Goal: Information Seeking & Learning: Learn about a topic

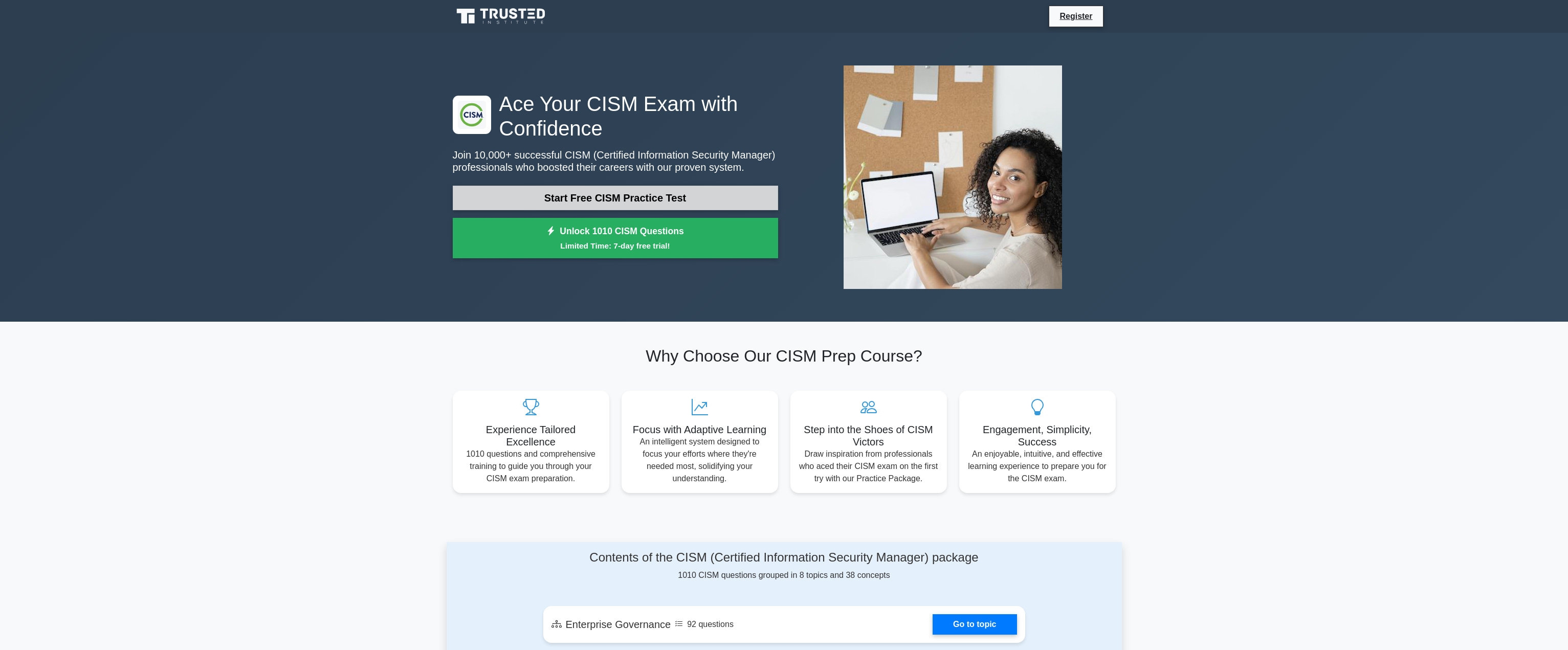
click at [667, 205] on link "Start Free CISM Practice Test" at bounding box center [615, 198] width 325 height 25
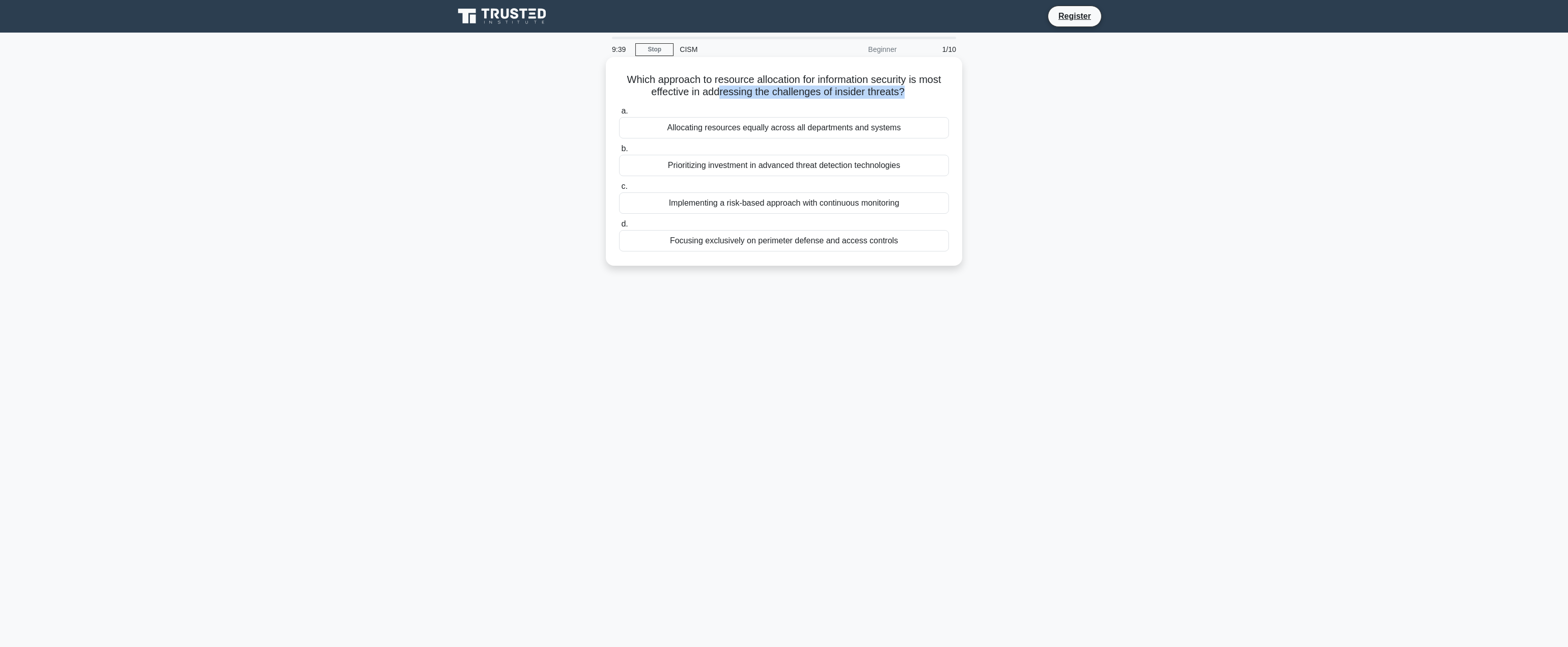
drag, startPoint x: 767, startPoint y: 89, endPoint x: 904, endPoint y: 89, distance: 137.0
click at [904, 89] on h5 "Which approach to resource allocation for information security is most effectiv…" at bounding box center [784, 85] width 332 height 25
click at [769, 242] on div "Focusing exclusively on perimeter defense and access controls" at bounding box center [784, 240] width 330 height 21
click at [619, 227] on input "d. Focusing exclusively on perimeter defense and access controls" at bounding box center [619, 224] width 0 height 6
drag, startPoint x: 713, startPoint y: 80, endPoint x: 892, endPoint y: 80, distance: 179.0
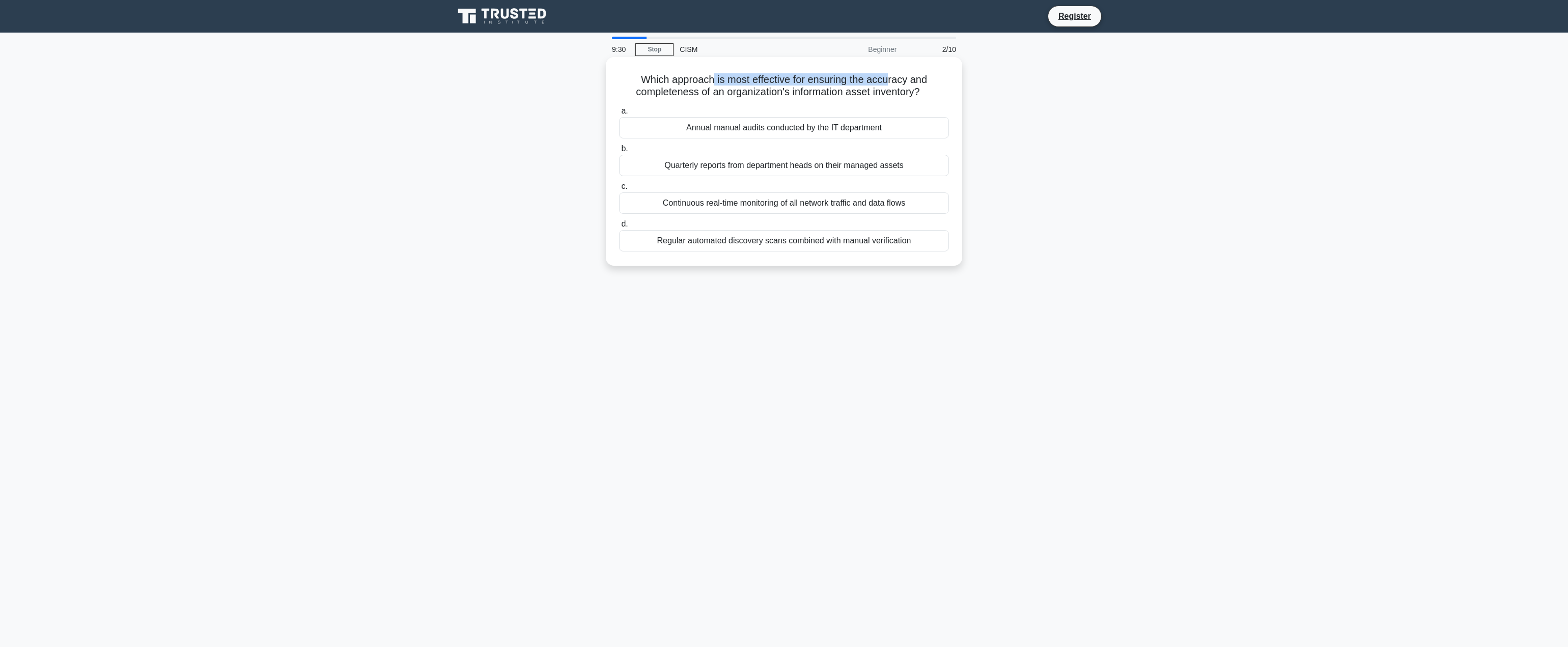
click at [891, 80] on h5 "Which approach is most effective for ensuring the accuracy and completeness of …" at bounding box center [784, 85] width 332 height 25
drag, startPoint x: 679, startPoint y: 93, endPoint x: 831, endPoint y: 85, distance: 152.2
click at [841, 87] on h5 "Which approach is most effective for ensuring the accuracy and completeness of …" at bounding box center [784, 85] width 332 height 25
drag, startPoint x: 776, startPoint y: 82, endPoint x: 881, endPoint y: 85, distance: 105.0
click at [881, 85] on h5 "Which approach is most effective for ensuring the accuracy and completeness of …" at bounding box center [784, 85] width 332 height 25
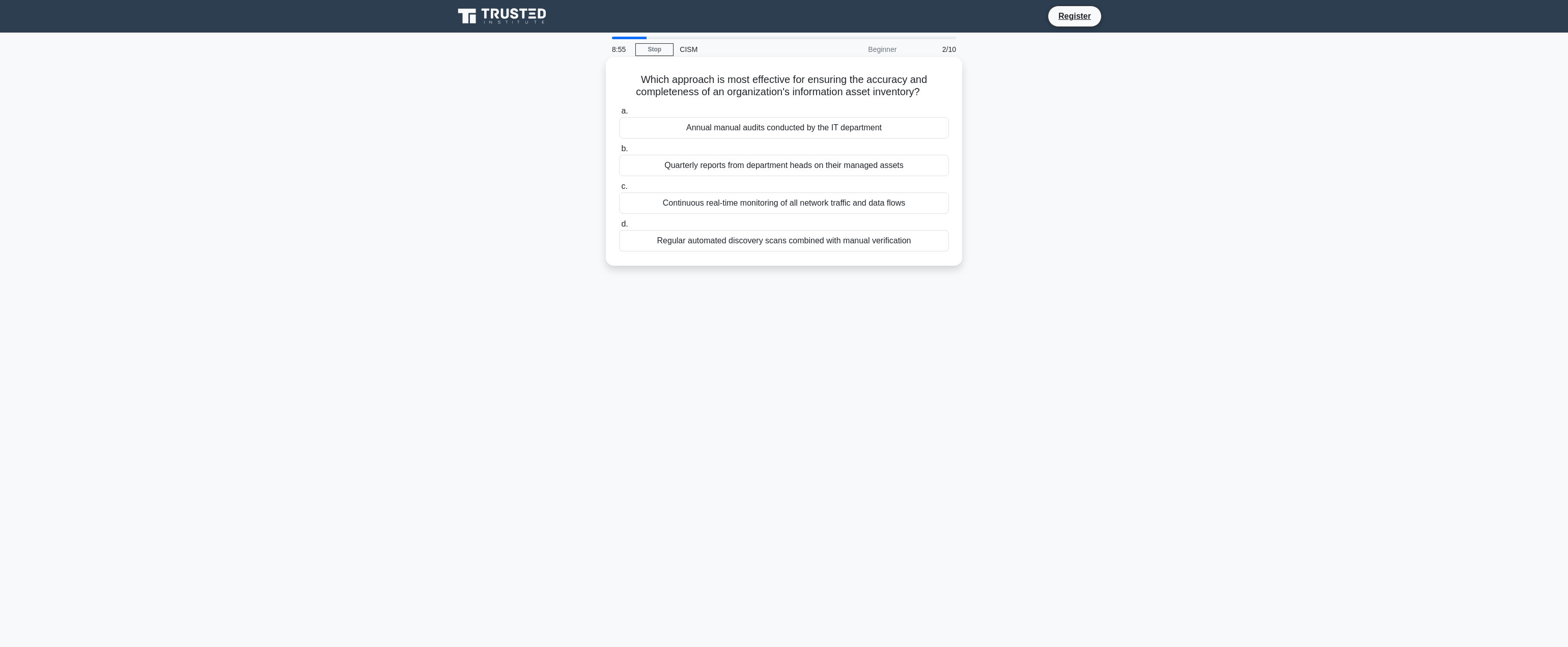
click at [844, 244] on div "Regular automated discovery scans combined with manual verification" at bounding box center [784, 240] width 330 height 21
click at [619, 227] on input "d. Regular automated discovery scans combined with manual verification" at bounding box center [619, 224] width 0 height 6
click at [873, 166] on div "The degree to which a control meets its intended objectives" at bounding box center [784, 165] width 330 height 21
click at [619, 152] on input "b. The degree to which a control meets its intended objectives" at bounding box center [619, 149] width 0 height 6
click at [877, 130] on div "Using consistent metrics and benchmarks over time" at bounding box center [784, 128] width 330 height 21
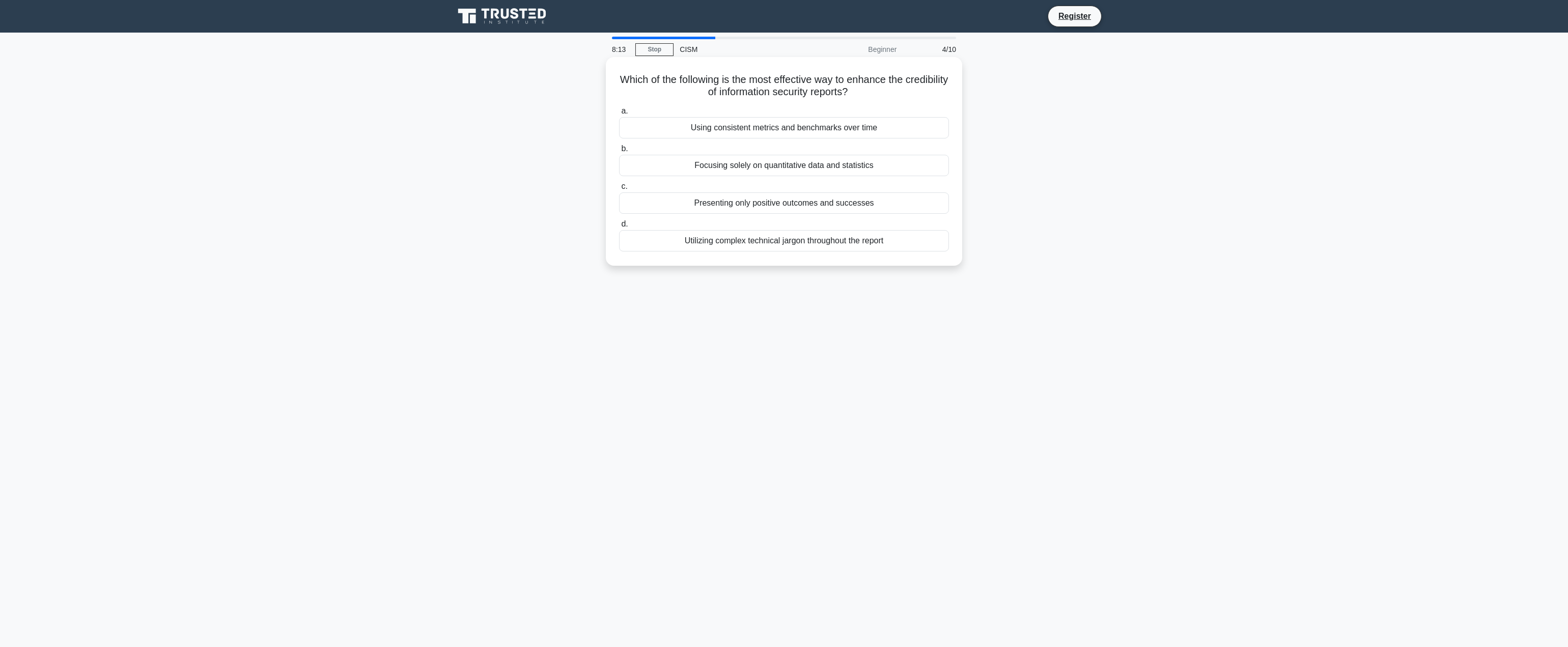
click at [619, 115] on input "a. Using consistent metrics and benchmarks over time" at bounding box center [619, 111] width 0 height 6
click at [864, 139] on div "Implementing a risk-based approach to prioritize critical assets" at bounding box center [784, 128] width 330 height 21
click at [619, 115] on input "a. Implementing a risk-based approach to prioritize critical assets" at bounding box center [619, 111] width 0 height 6
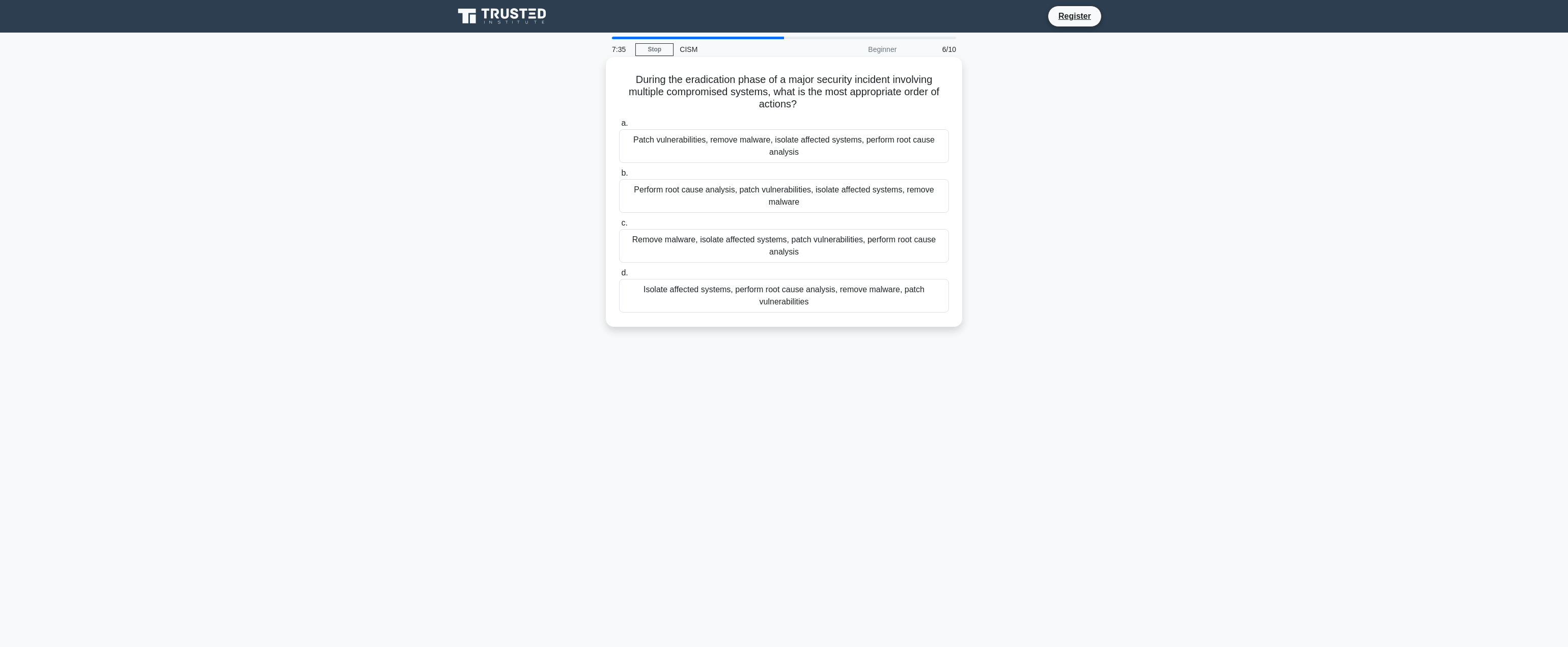
click at [824, 296] on div "Isolate affected systems, perform root cause analysis, remove malware, patch vu…" at bounding box center [784, 296] width 330 height 34
click at [619, 277] on input "d. Isolate affected systems, perform root cause analysis, remove malware, patch…" at bounding box center [619, 273] width 0 height 6
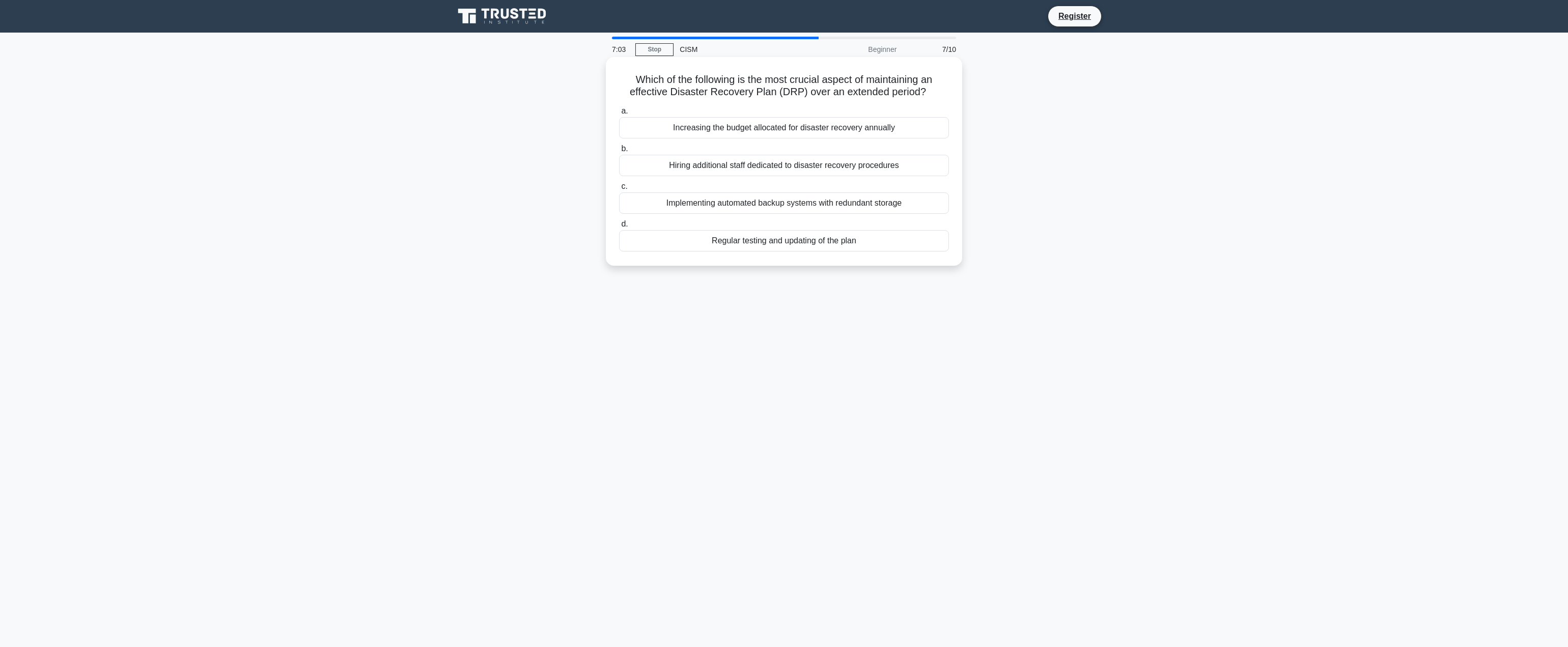
click at [858, 241] on div "Regular testing and updating of the plan" at bounding box center [784, 240] width 330 height 21
click at [619, 227] on input "d. Regular testing and updating of the plan" at bounding box center [619, 224] width 0 height 6
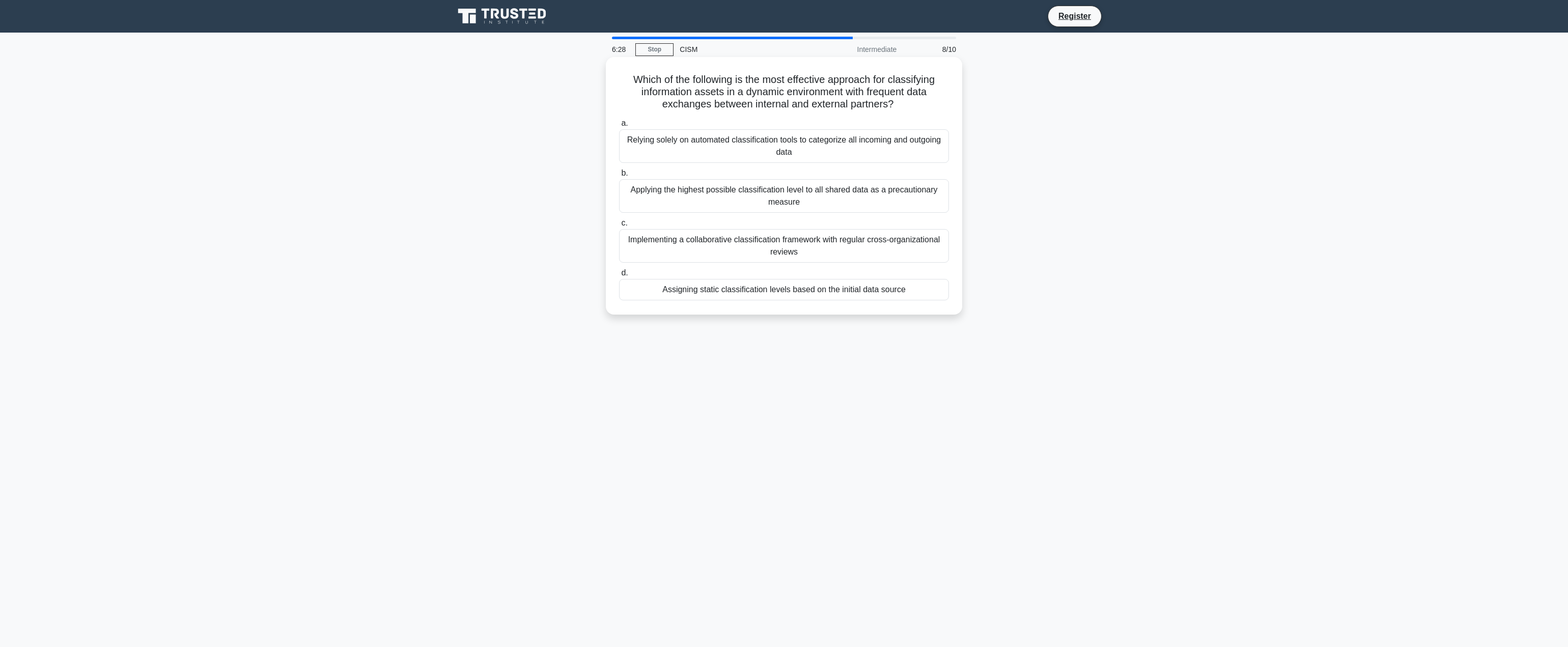
click at [745, 242] on div "Implementing a collaborative classification framework with regular cross-organi…" at bounding box center [784, 246] width 330 height 34
click at [619, 227] on input "c. Implementing a collaborative classification framework with regular cross-org…" at bounding box center [619, 223] width 0 height 6
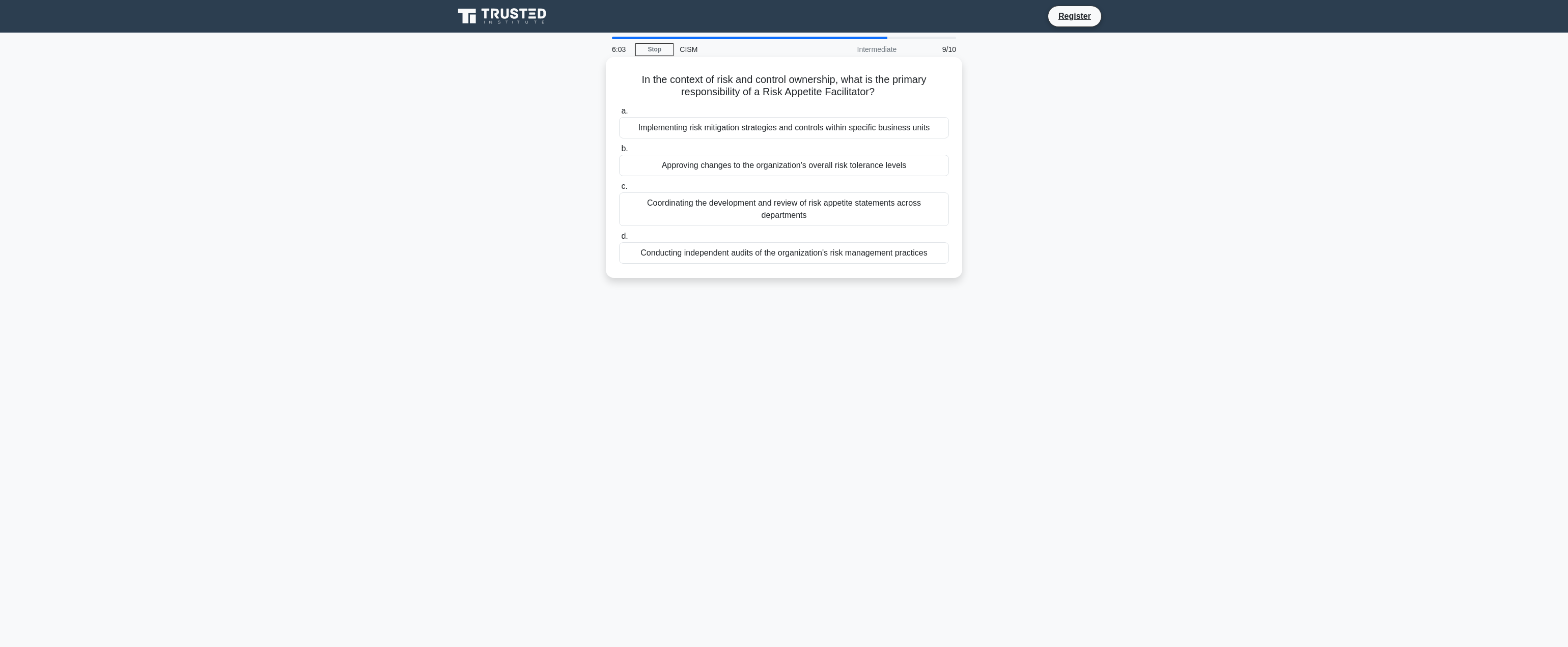
click at [847, 216] on div "Coordinating the development and review of risk appetite statements across depa…" at bounding box center [784, 209] width 330 height 34
click at [619, 190] on input "c. Coordinating the development and review of risk appetite statements across d…" at bounding box center [619, 187] width 0 height 6
click at [891, 205] on div "To expedite the resolution of the incident by fostering cooperation" at bounding box center [784, 203] width 330 height 21
click at [619, 190] on input "c. To expedite the resolution of the incident by fostering cooperation" at bounding box center [619, 187] width 0 height 6
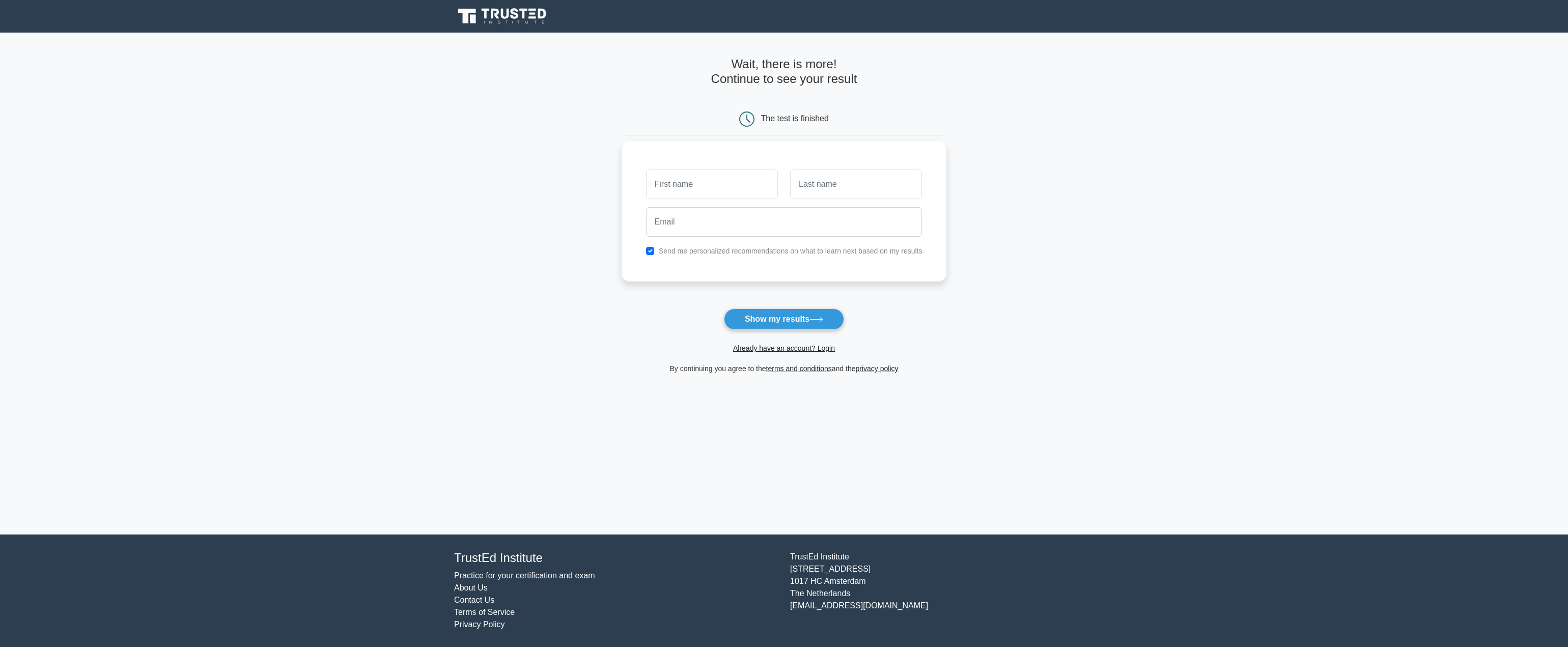
click at [706, 188] on input "text" at bounding box center [712, 185] width 132 height 30
type input "[PERSON_NAME]"
click at [867, 192] on input "text" at bounding box center [857, 185] width 132 height 30
type input "Shahayd"
click at [837, 227] on input "email" at bounding box center [784, 222] width 277 height 30
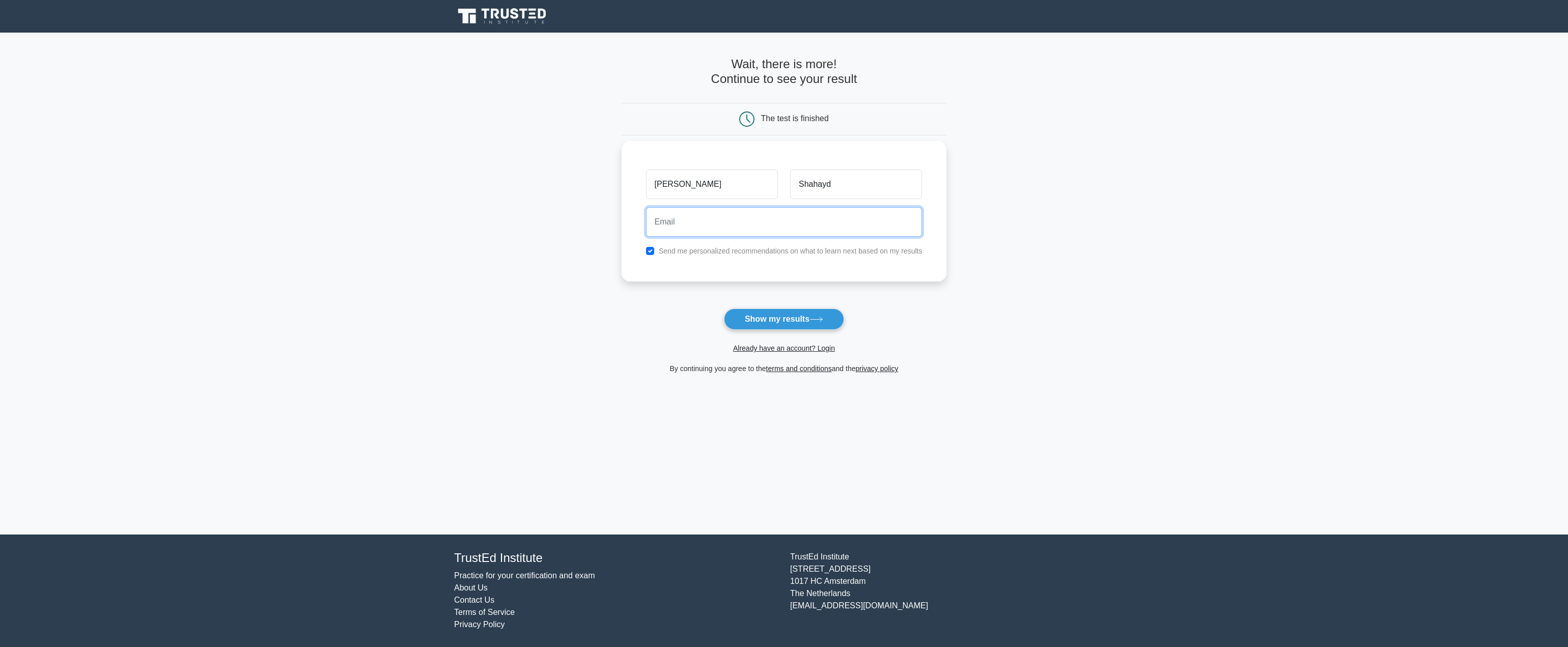
type input "rahman.shahayd@gmail.com"
click at [783, 327] on button "Show my results" at bounding box center [783, 319] width 120 height 21
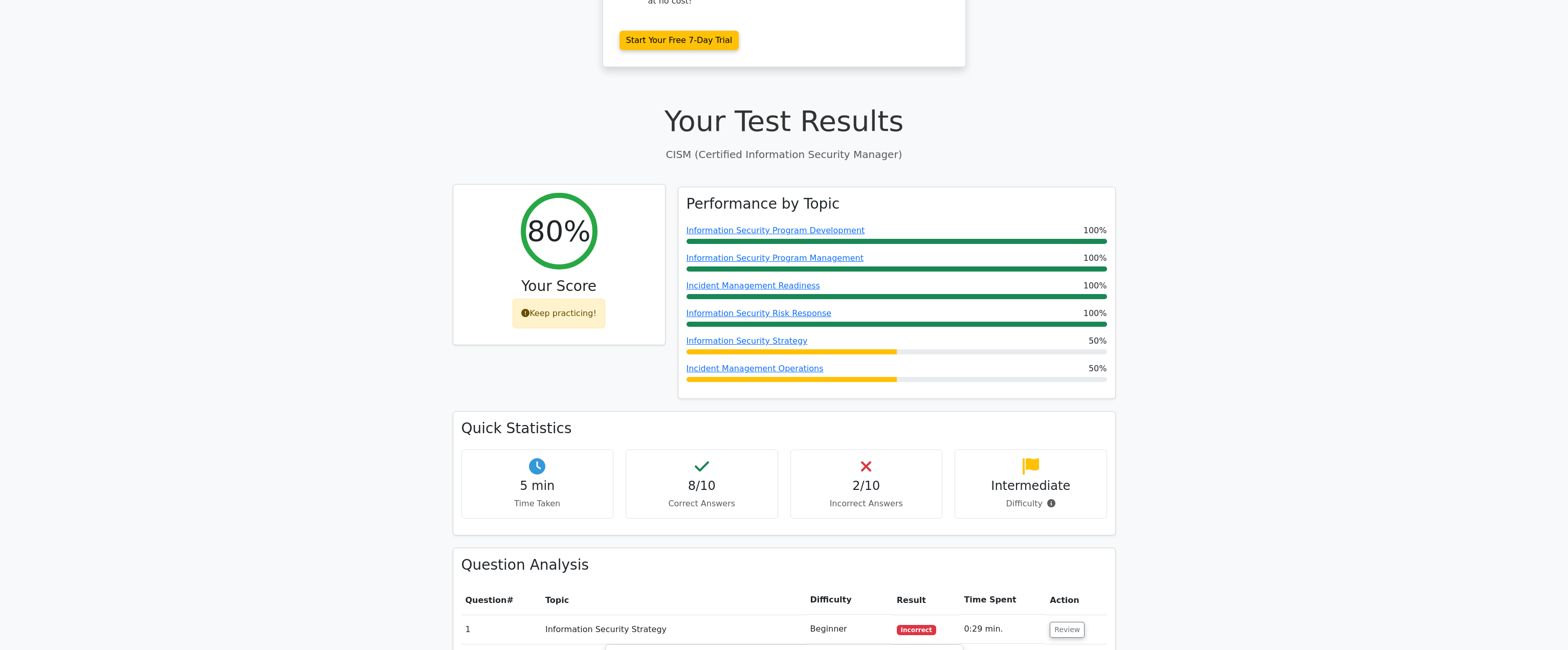
scroll to position [511, 0]
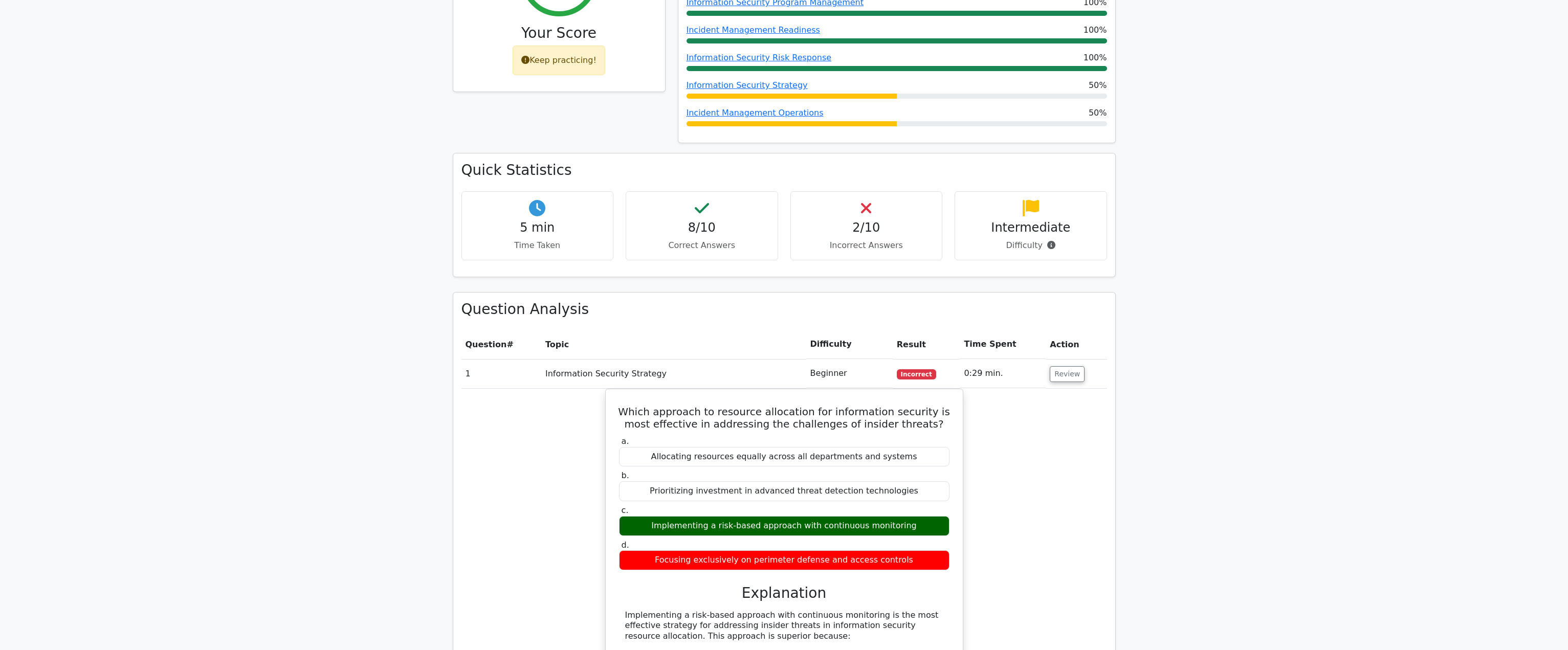
click at [832, 239] on p "Incorrect Answers" at bounding box center [866, 245] width 135 height 12
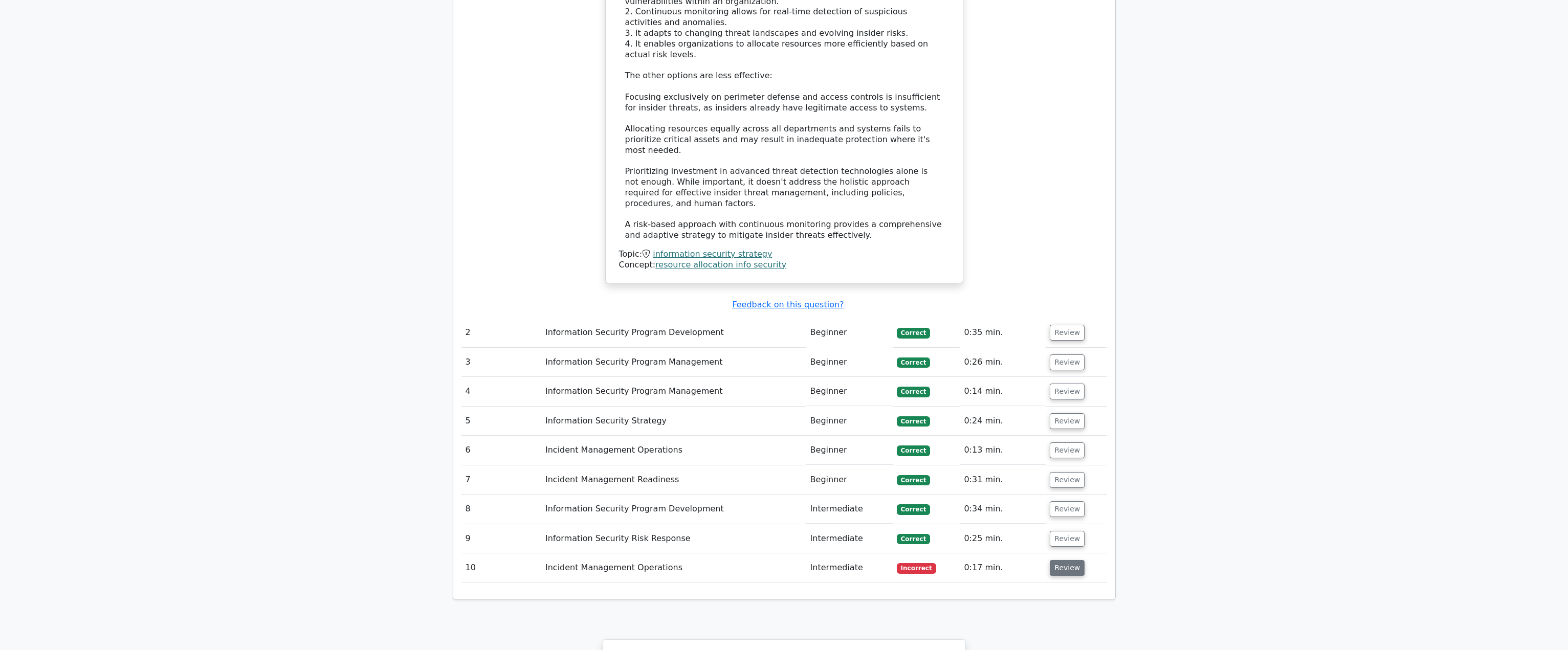
scroll to position [1176, 0]
click at [1062, 560] on button "Review" at bounding box center [1067, 567] width 34 height 16
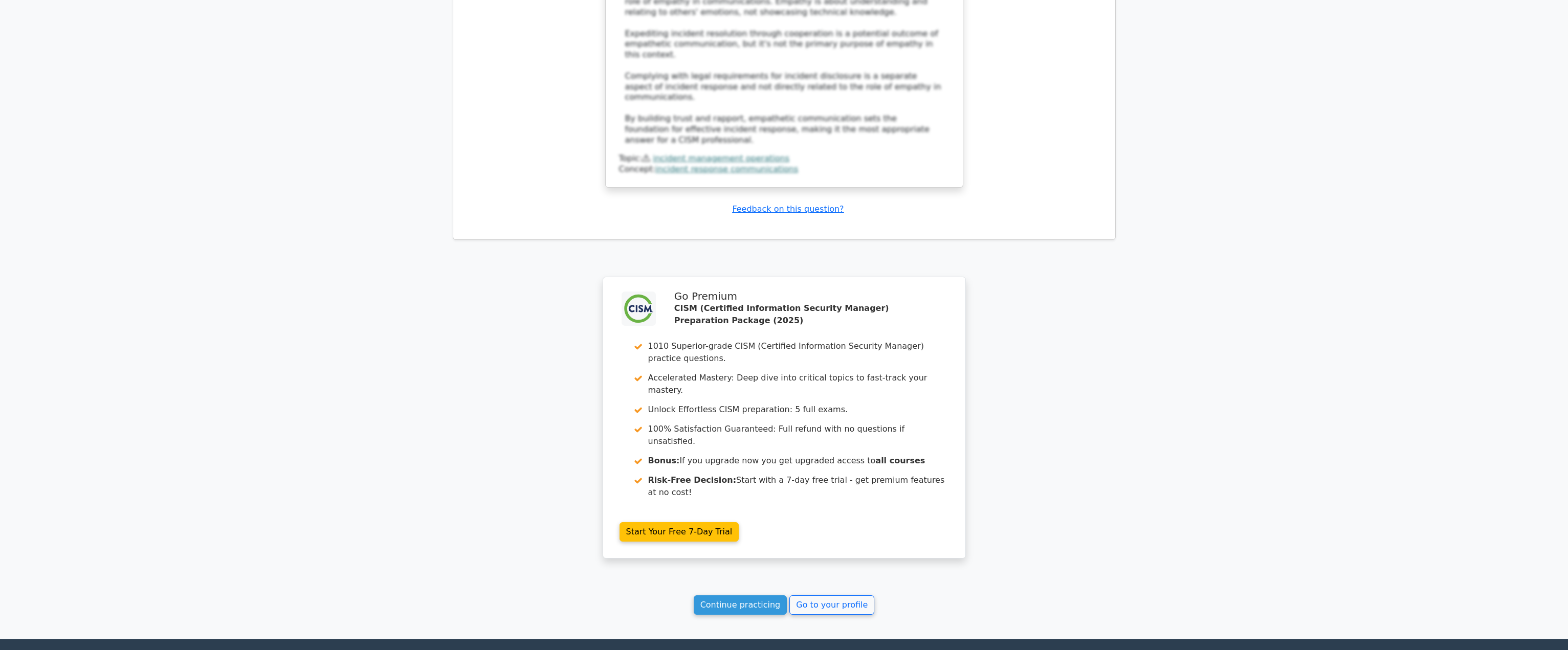
scroll to position [2126, 0]
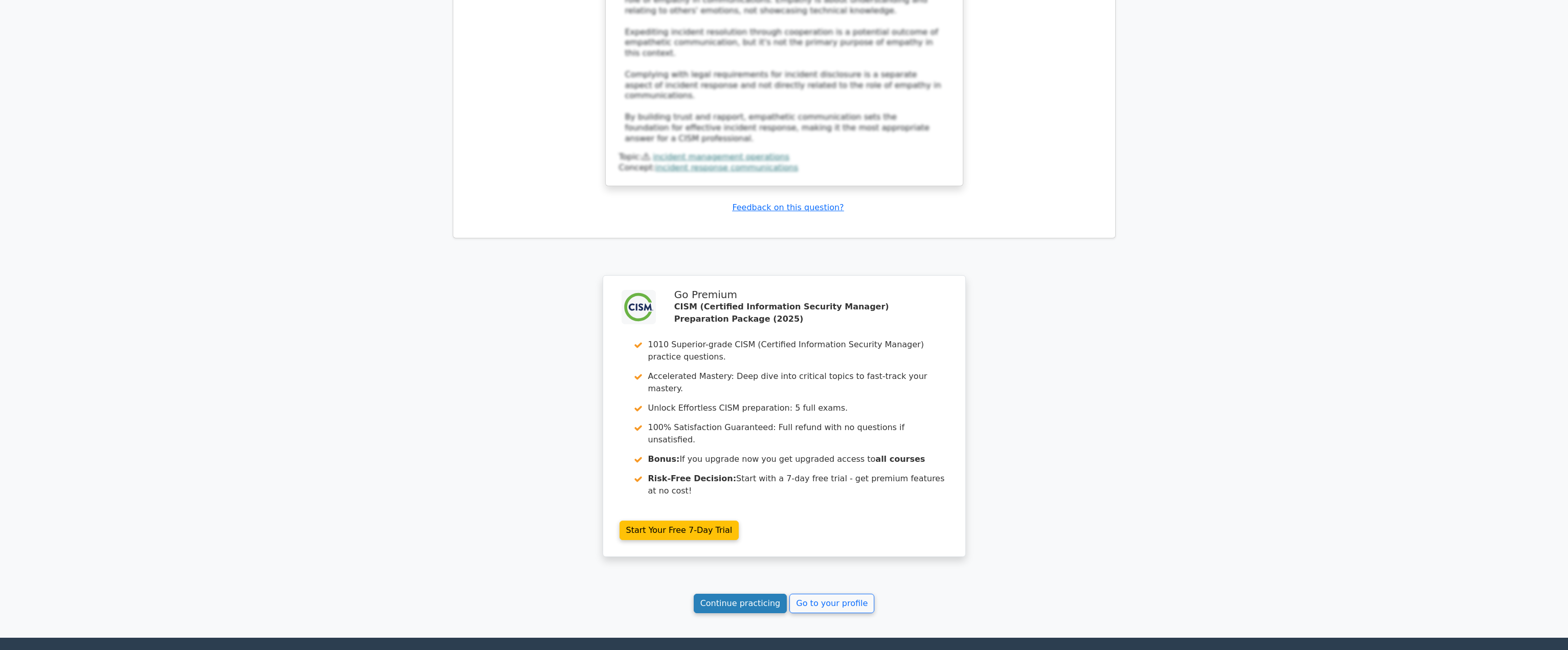
click at [758, 593] on link "Continue practicing" at bounding box center [741, 603] width 94 height 20
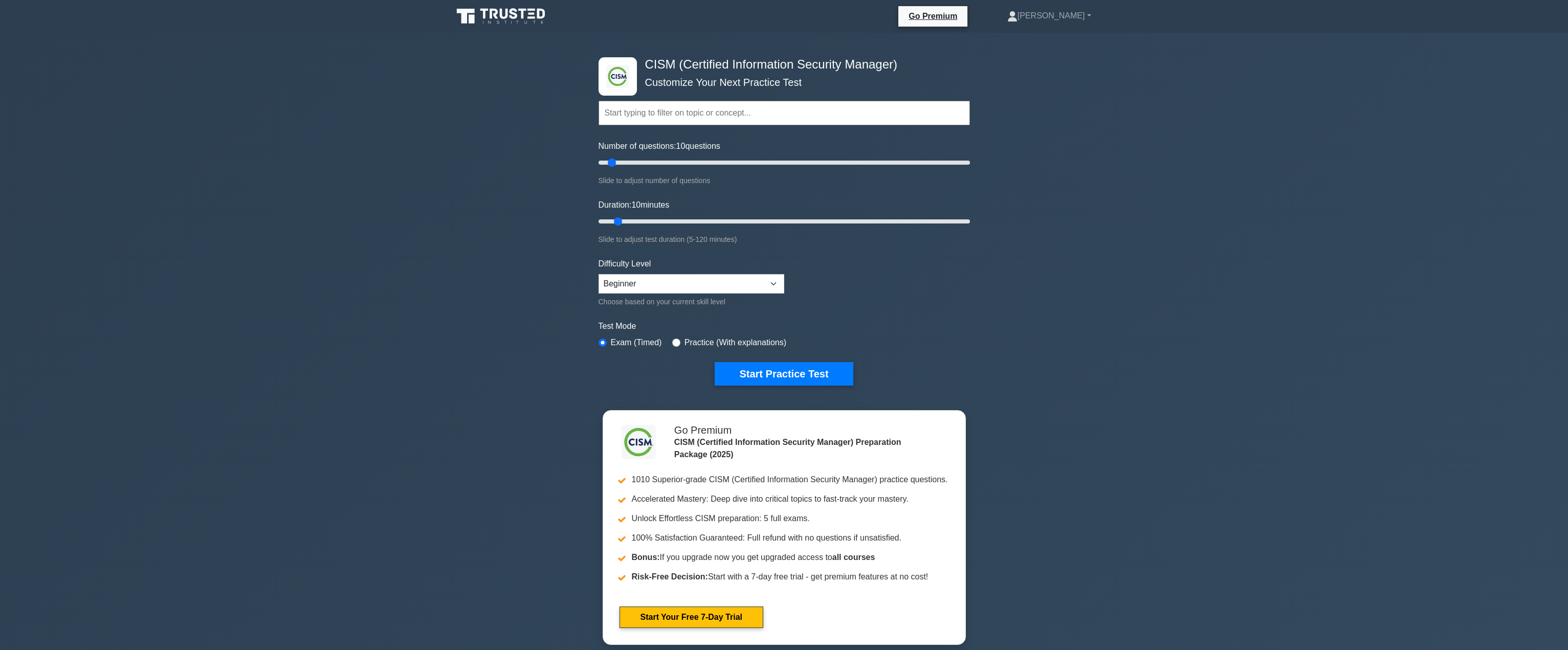
click at [526, 16] on icon at bounding box center [501, 16] width 98 height 20
click at [819, 383] on button "Start Practice Test" at bounding box center [784, 373] width 138 height 23
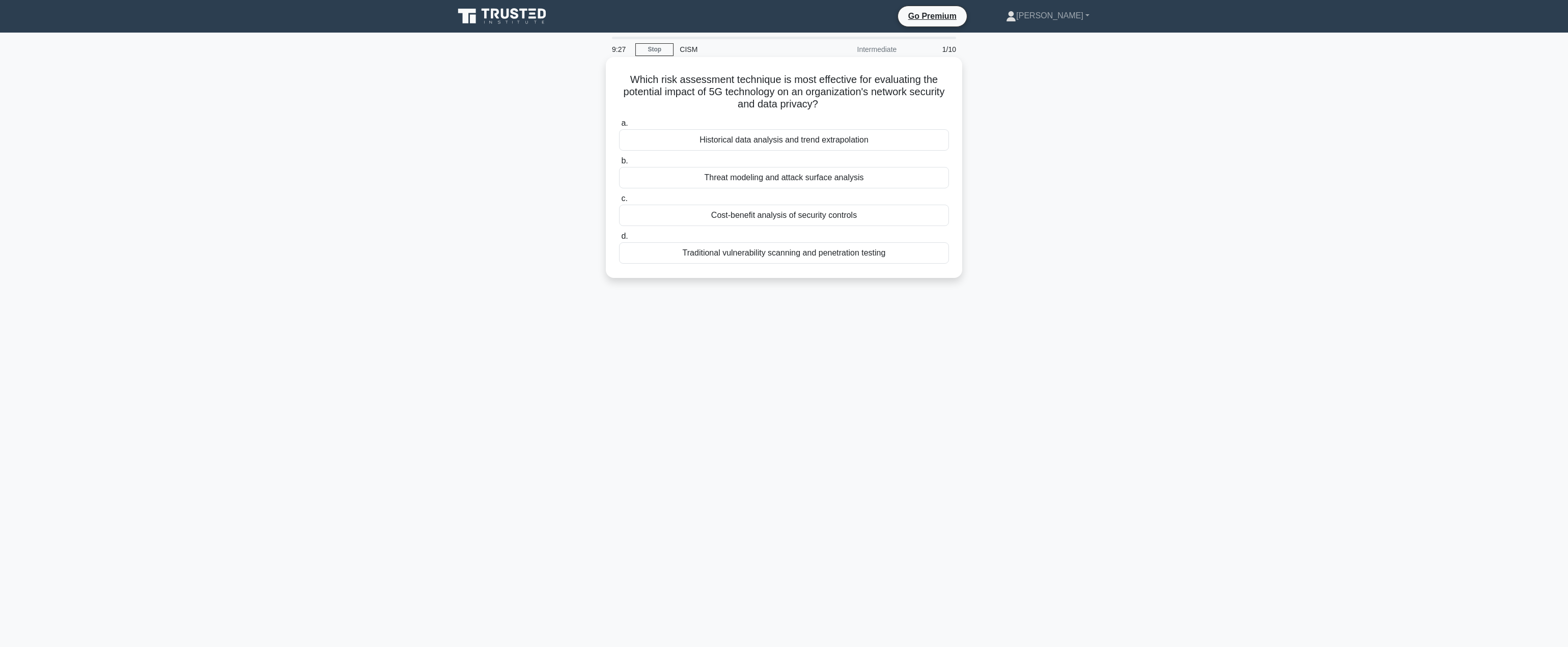
click at [832, 181] on div "Threat modeling and attack surface analysis" at bounding box center [784, 177] width 330 height 21
click at [619, 165] on input "b. Threat modeling and attack surface analysis" at bounding box center [619, 161] width 0 height 6
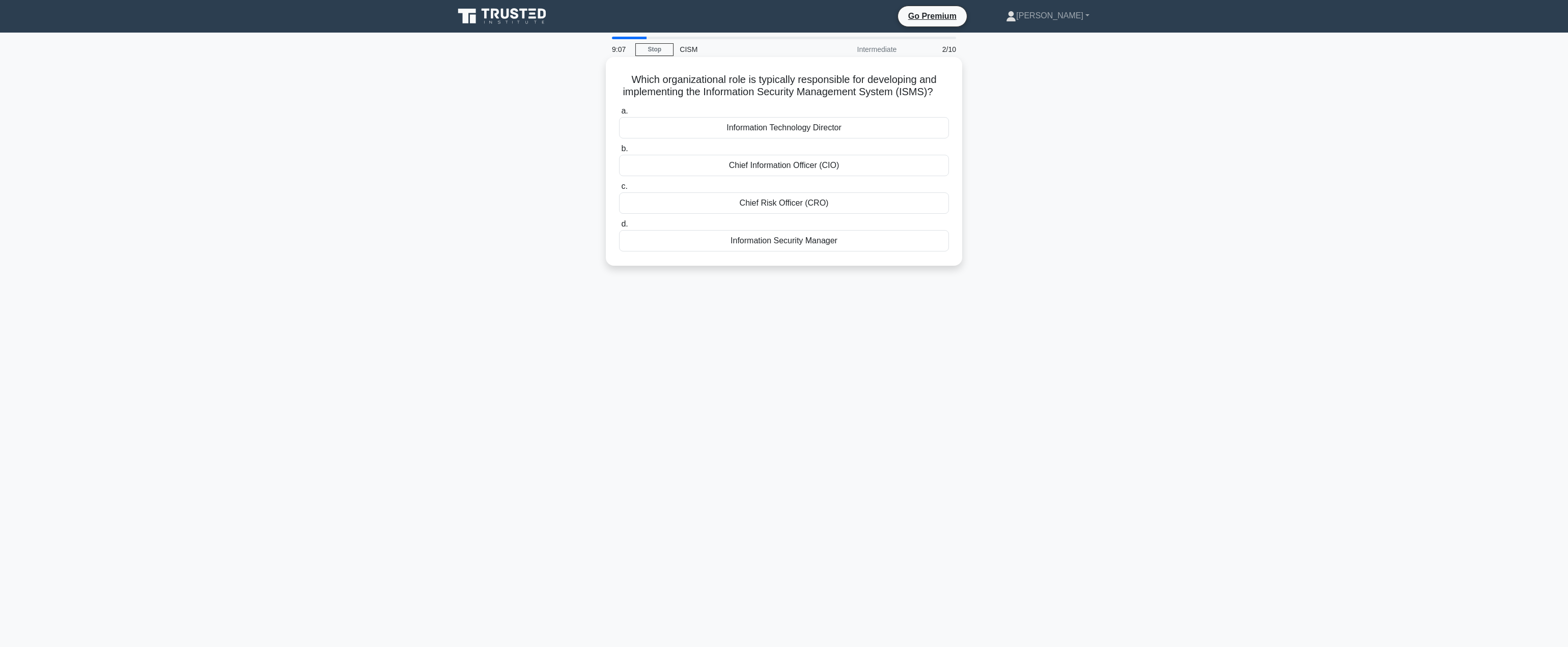
click at [837, 139] on div "Information Technology Director" at bounding box center [784, 128] width 330 height 21
click at [619, 115] on input "a. Information Technology Director" at bounding box center [619, 111] width 0 height 6
click at [886, 253] on div "Risk assessment matrix" at bounding box center [784, 253] width 330 height 21
click at [619, 240] on input "d. Risk assessment matrix" at bounding box center [619, 236] width 0 height 6
click at [1080, 14] on link "[PERSON_NAME]" at bounding box center [1048, 16] width 132 height 20
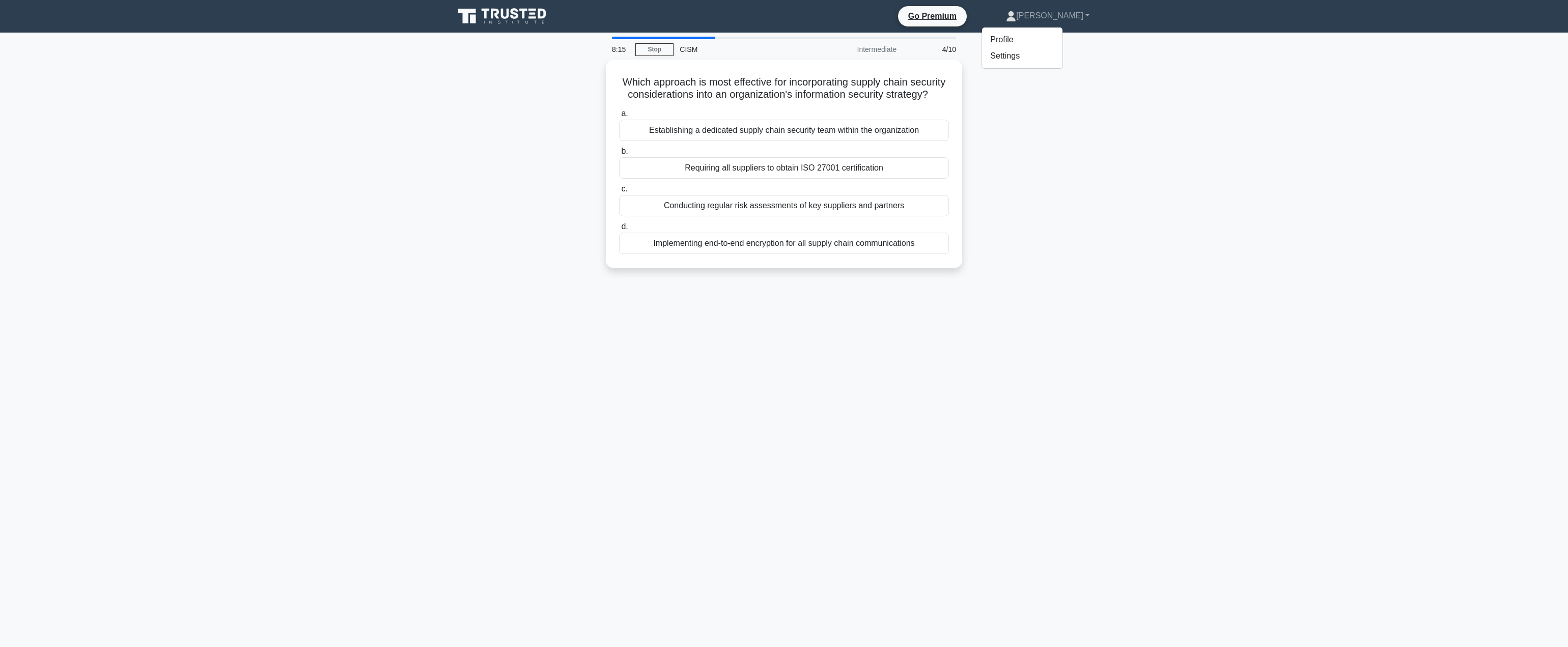
click at [1039, 155] on div "Which approach is most effective for incorporating supply chain security consid…" at bounding box center [784, 170] width 672 height 221
drag, startPoint x: 733, startPoint y: 75, endPoint x: 906, endPoint y: 82, distance: 173.1
click at [906, 82] on h5 "Which approach is most effective for incorporating supply chain security consid…" at bounding box center [784, 85] width 332 height 25
click at [1013, 113] on div "Which approach is most effective for incorporating supply chain security consid…" at bounding box center [784, 170] width 672 height 221
click at [858, 212] on div "Conducting regular risk assessments of key suppliers and partners" at bounding box center [784, 203] width 330 height 21
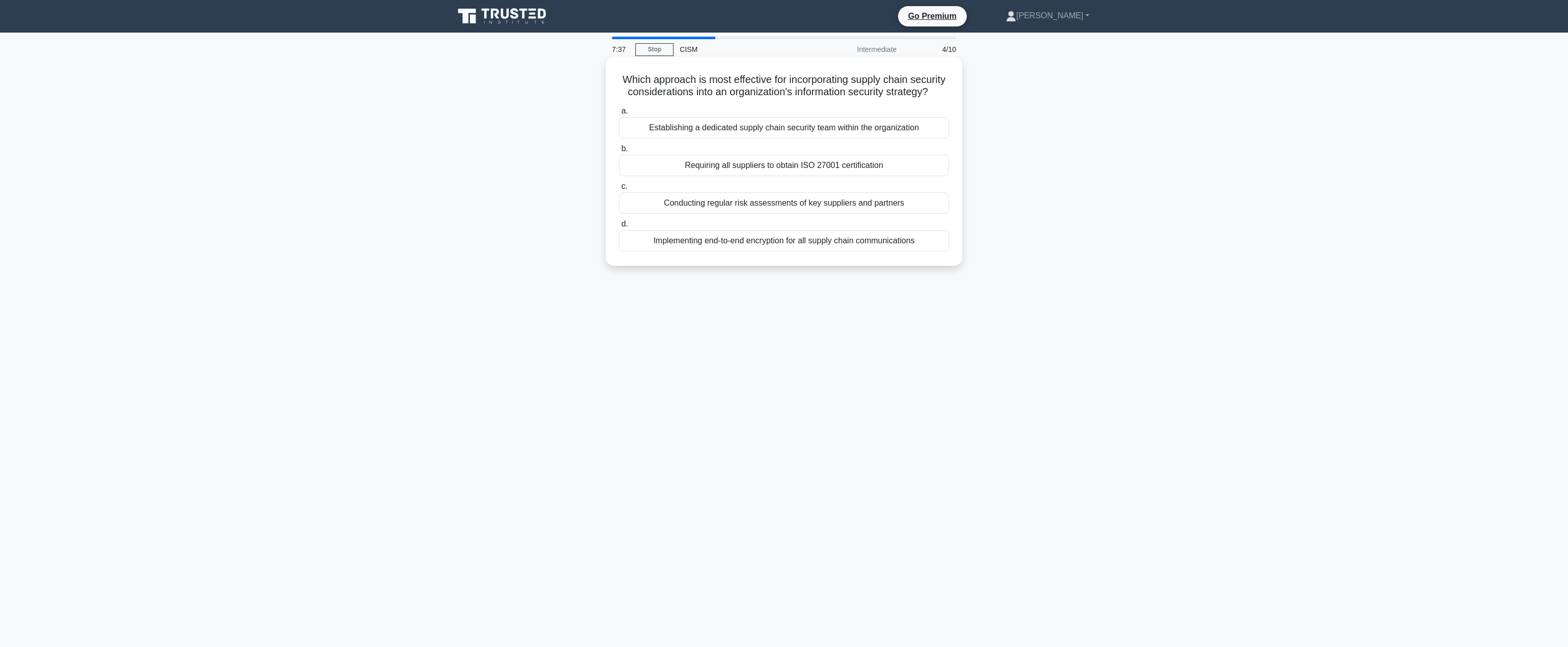
click at [619, 190] on input "c. Conducting regular risk assessments of key suppliers and partners" at bounding box center [619, 187] width 0 height 6
drag, startPoint x: 708, startPoint y: 91, endPoint x: 832, endPoint y: 91, distance: 124.0
click at [832, 91] on h5 "What is the most effective way to ensure that employees retain and apply inform…" at bounding box center [784, 85] width 332 height 25
click at [574, 150] on div "What is the most effective way to ensure that employees retain and apply inform…" at bounding box center [784, 170] width 672 height 221
click at [747, 205] on div "Implementing regular, interactive security simulations and challenges" at bounding box center [784, 203] width 330 height 21
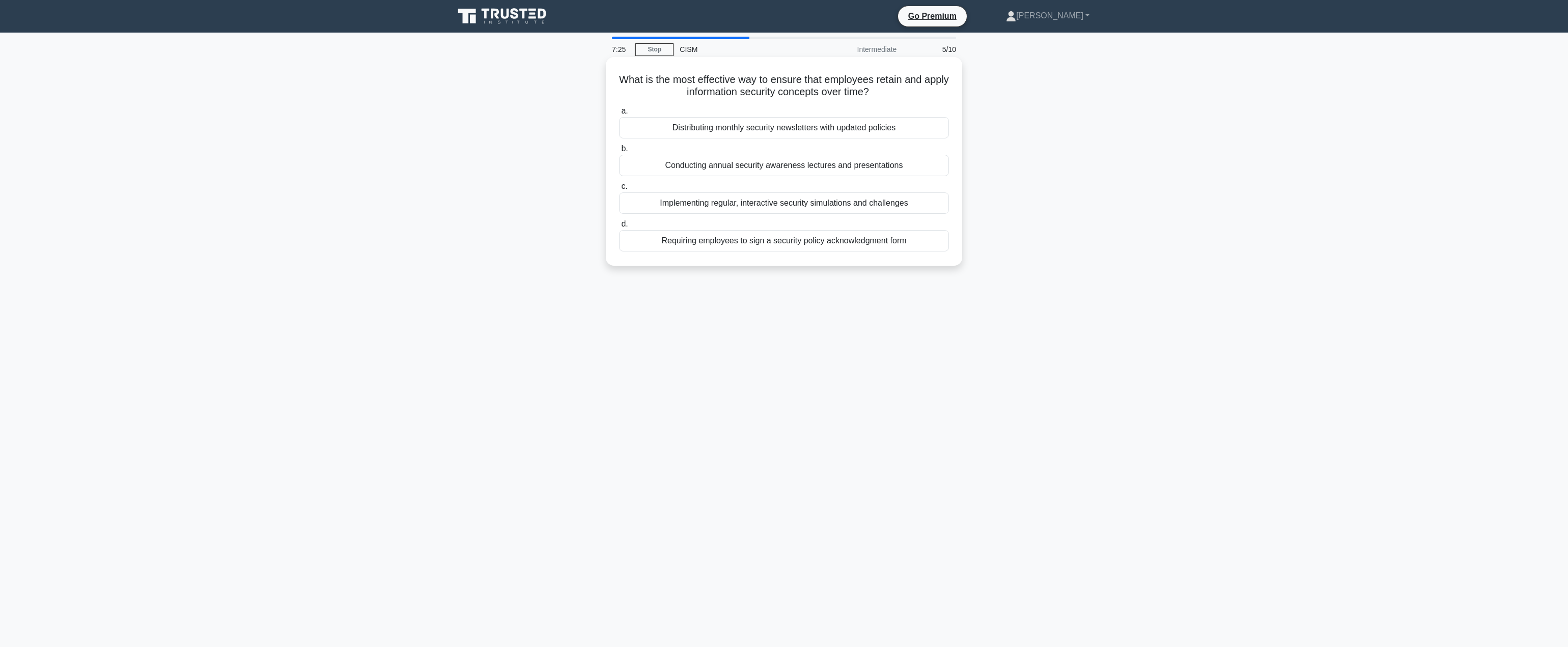
click at [619, 190] on input "c. Implementing regular, interactive security simulations and challenges" at bounding box center [619, 187] width 0 height 6
drag, startPoint x: 654, startPoint y: 80, endPoint x: 928, endPoint y: 89, distance: 274.1
click at [928, 89] on h5 "Which of the following best describes a critical factor in evaluating the succe…" at bounding box center [784, 85] width 332 height 25
click at [1002, 146] on div "Which of the following best describes a critical factor in evaluating the succe…" at bounding box center [784, 170] width 672 height 221
click at [790, 131] on div "Reduction in the number of security incidents over time" at bounding box center [784, 128] width 330 height 21
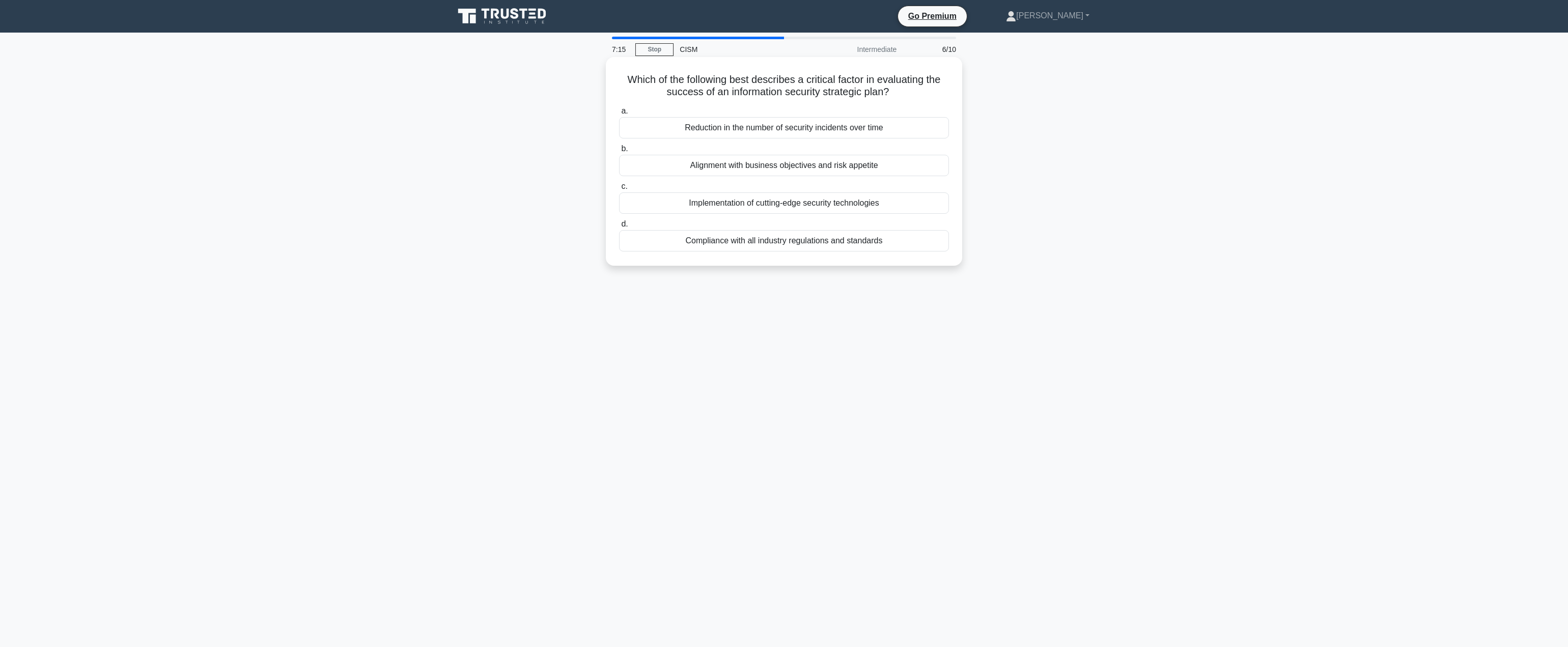
click at [619, 115] on input "a. Reduction in the number of security incidents over time" at bounding box center [619, 111] width 0 height 6
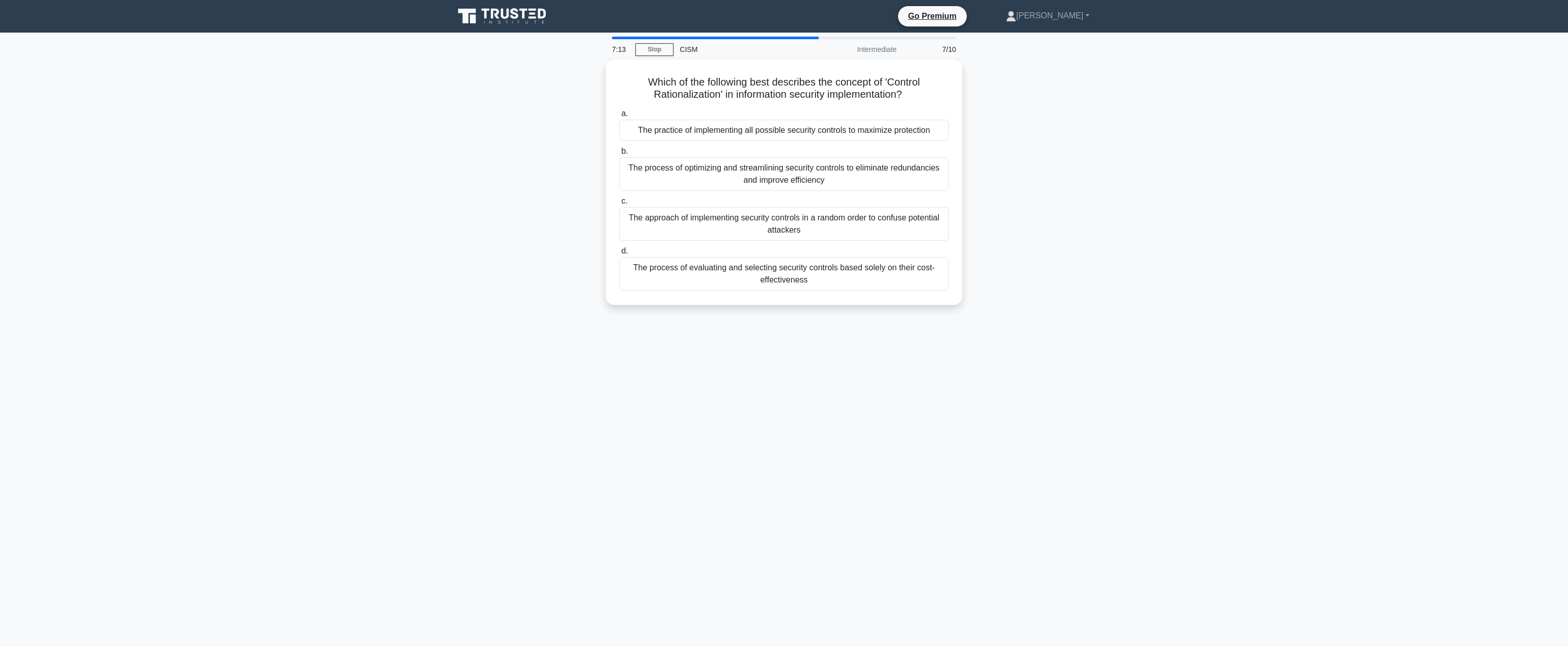
drag, startPoint x: 686, startPoint y: 86, endPoint x: 964, endPoint y: 94, distance: 278.1
click at [951, 91] on div "Which of the following best describes the concept of 'Control Rationalization' …" at bounding box center [784, 182] width 349 height 237
click at [1097, 144] on div "Which of the following best describes the concept of 'Control Rationalization' …" at bounding box center [784, 188] width 672 height 258
click at [807, 175] on div "The process of optimizing and streamlining security controls to eliminate redun…" at bounding box center [784, 172] width 330 height 34
click at [619, 152] on input "b. The process of optimizing and streamlining security controls to eliminate re…" at bounding box center [619, 149] width 0 height 6
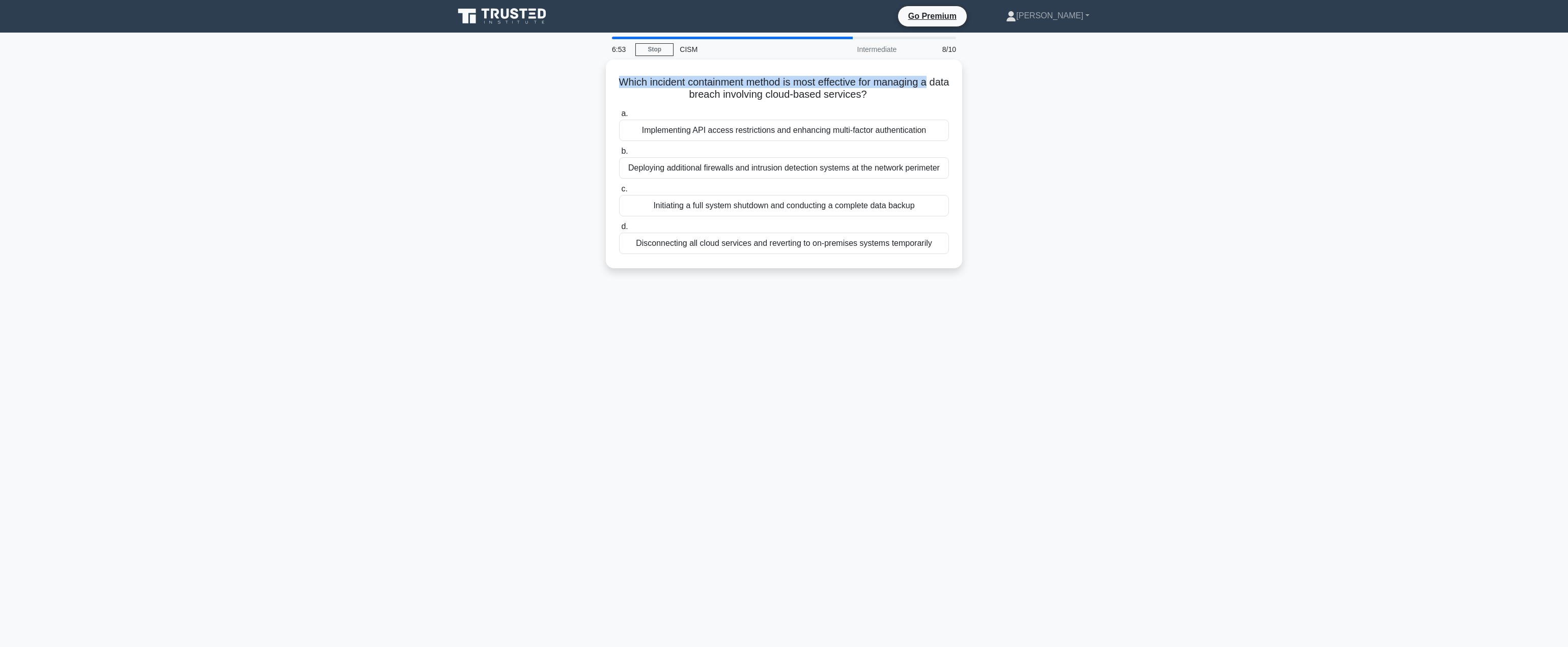
drag, startPoint x: 638, startPoint y: 76, endPoint x: 993, endPoint y: 87, distance: 355.2
click at [993, 87] on div "Which incident containment method is most effective for managing a data breach …" at bounding box center [784, 170] width 672 height 221
click at [877, 166] on div "Deploying additional firewalls and intrusion detection systems at the network p…" at bounding box center [784, 165] width 330 height 21
click at [619, 152] on input "b. Deploying additional firewalls and intrusion detection systems at the networ…" at bounding box center [619, 149] width 0 height 6
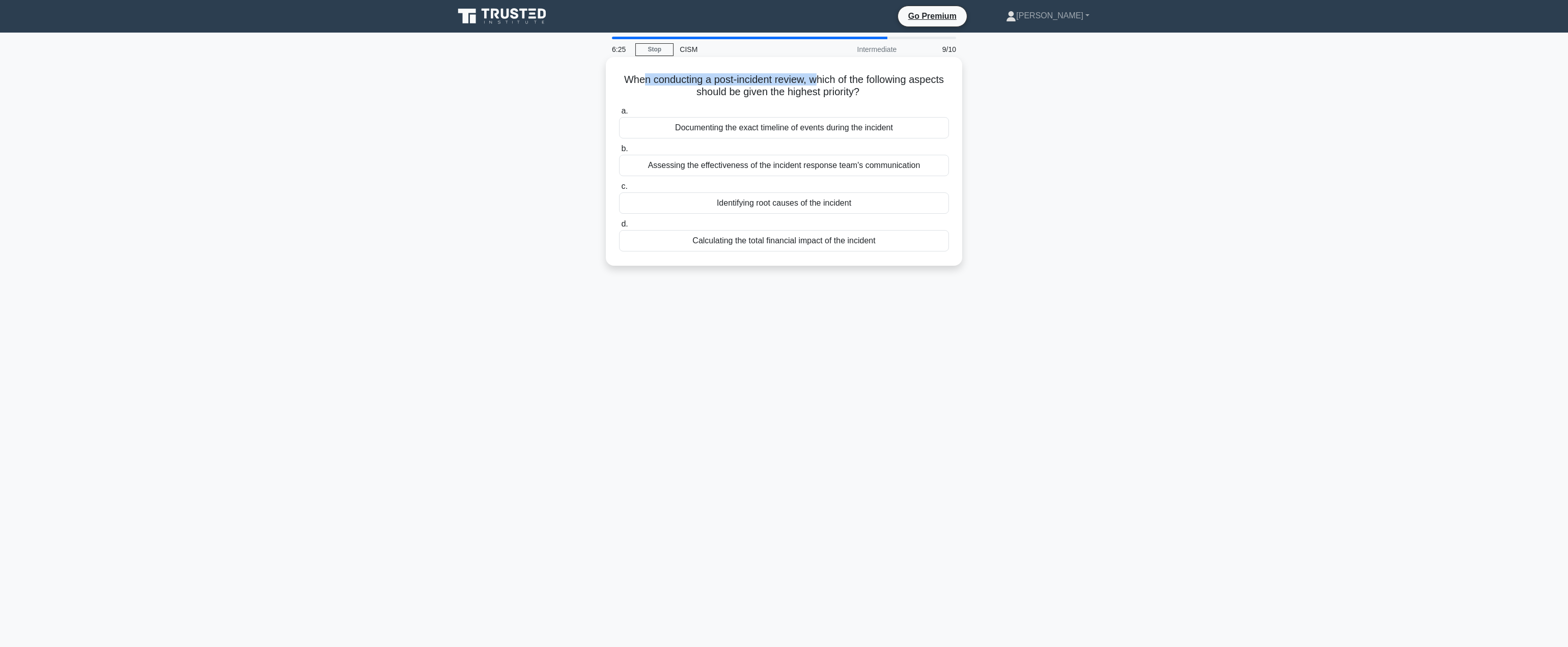
drag, startPoint x: 638, startPoint y: 77, endPoint x: 824, endPoint y: 76, distance: 186.0
click at [824, 76] on h5 "When conducting a post-incident review, which of the following aspects should b…" at bounding box center [784, 85] width 332 height 25
click at [823, 78] on h5 "When conducting a post-incident review, which of the following aspects should b…" at bounding box center [784, 85] width 332 height 25
drag, startPoint x: 759, startPoint y: 87, endPoint x: 905, endPoint y: 98, distance: 146.4
click at [905, 98] on h5 "When conducting a post-incident review, which of the following aspects should b…" at bounding box center [784, 85] width 332 height 25
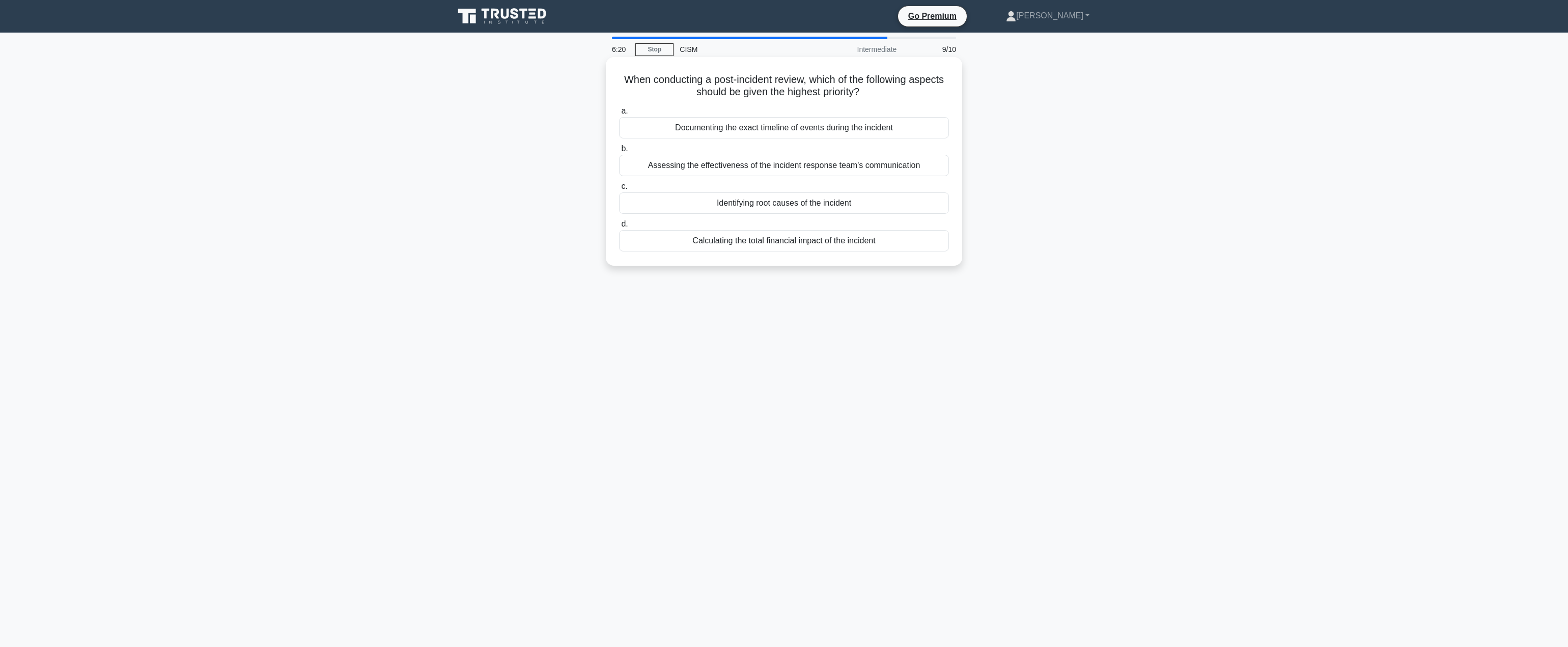
click at [902, 98] on h5 "When conducting a post-incident review, which of the following aspects should b…" at bounding box center [784, 85] width 332 height 25
drag, startPoint x: 722, startPoint y: 80, endPoint x: 967, endPoint y: 82, distance: 245.0
click at [967, 82] on div "When conducting a post-incident review, which of the following aspects should b…" at bounding box center [784, 170] width 672 height 221
click at [813, 127] on div "Documenting the exact timeline of events during the incident" at bounding box center [784, 128] width 330 height 21
click at [619, 115] on input "a. Documenting the exact timeline of events during the incident" at bounding box center [619, 111] width 0 height 6
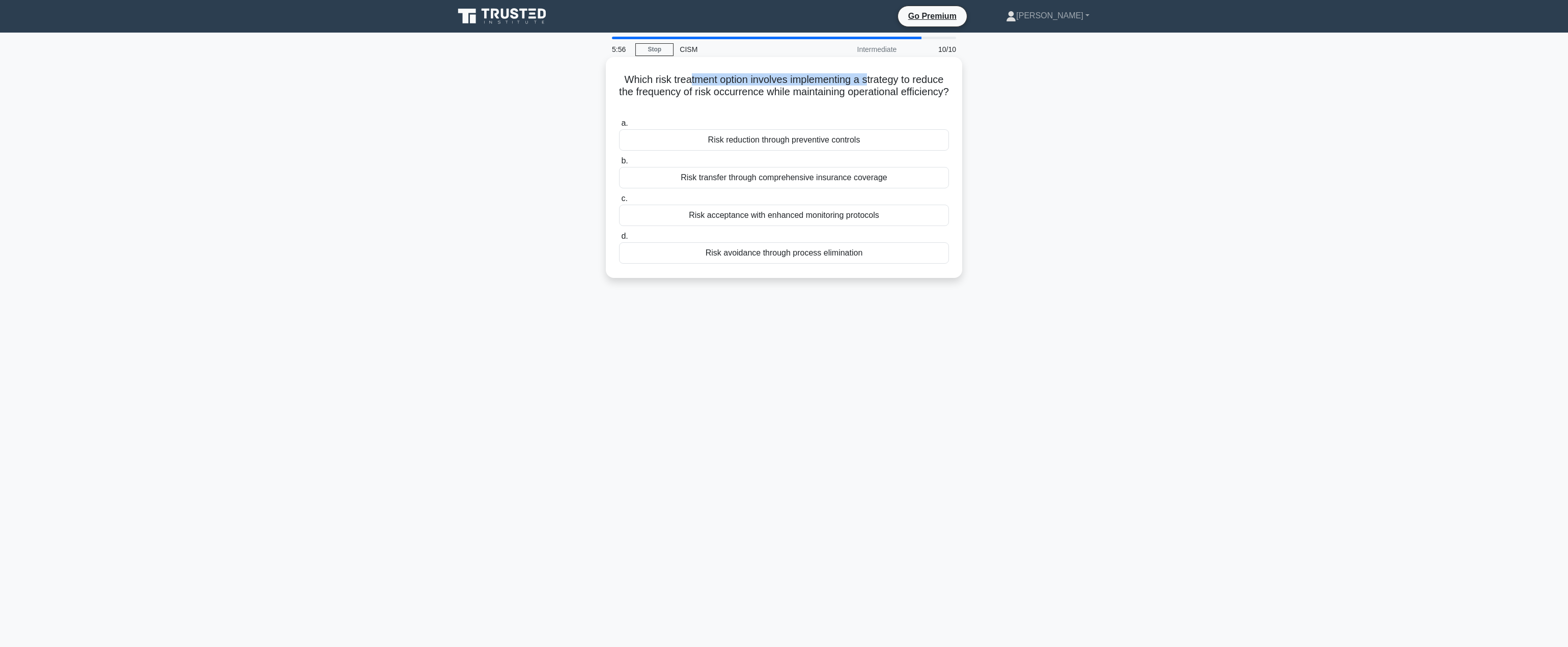
drag, startPoint x: 739, startPoint y: 78, endPoint x: 890, endPoint y: 80, distance: 151.0
click at [890, 80] on h5 "Which risk treatment option involves implementing a strategy to reduce the freq…" at bounding box center [784, 92] width 332 height 38
click at [800, 102] on h5 "Which risk treatment option involves implementing a strategy to reduce the freq…" at bounding box center [784, 92] width 332 height 38
drag, startPoint x: 855, startPoint y: 74, endPoint x: 1000, endPoint y: 80, distance: 145.1
click at [1000, 80] on div "Which risk treatment option involves implementing a strategy to reduce the freq…" at bounding box center [784, 176] width 672 height 233
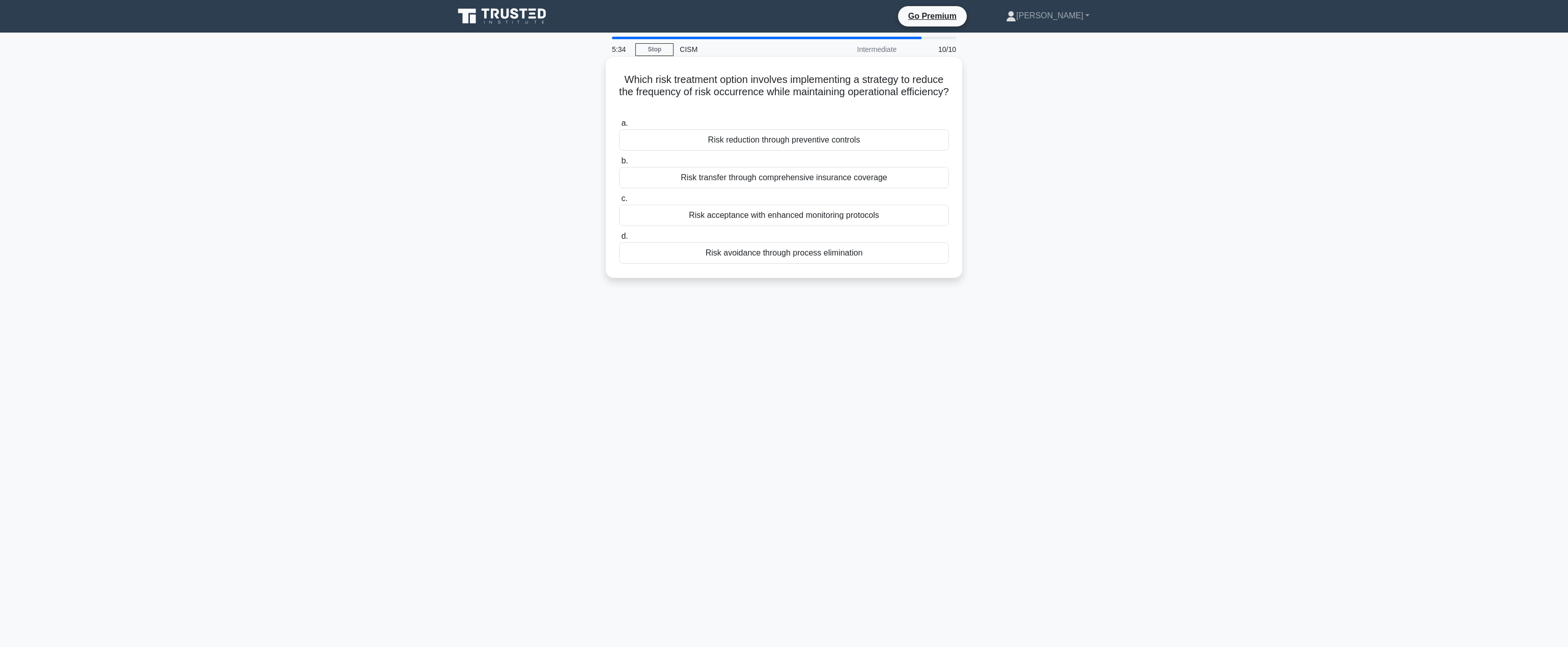
click at [857, 213] on div "Risk acceptance with enhanced monitoring protocols" at bounding box center [784, 215] width 330 height 21
click at [619, 202] on input "c. Risk acceptance with enhanced monitoring protocols" at bounding box center [619, 199] width 0 height 6
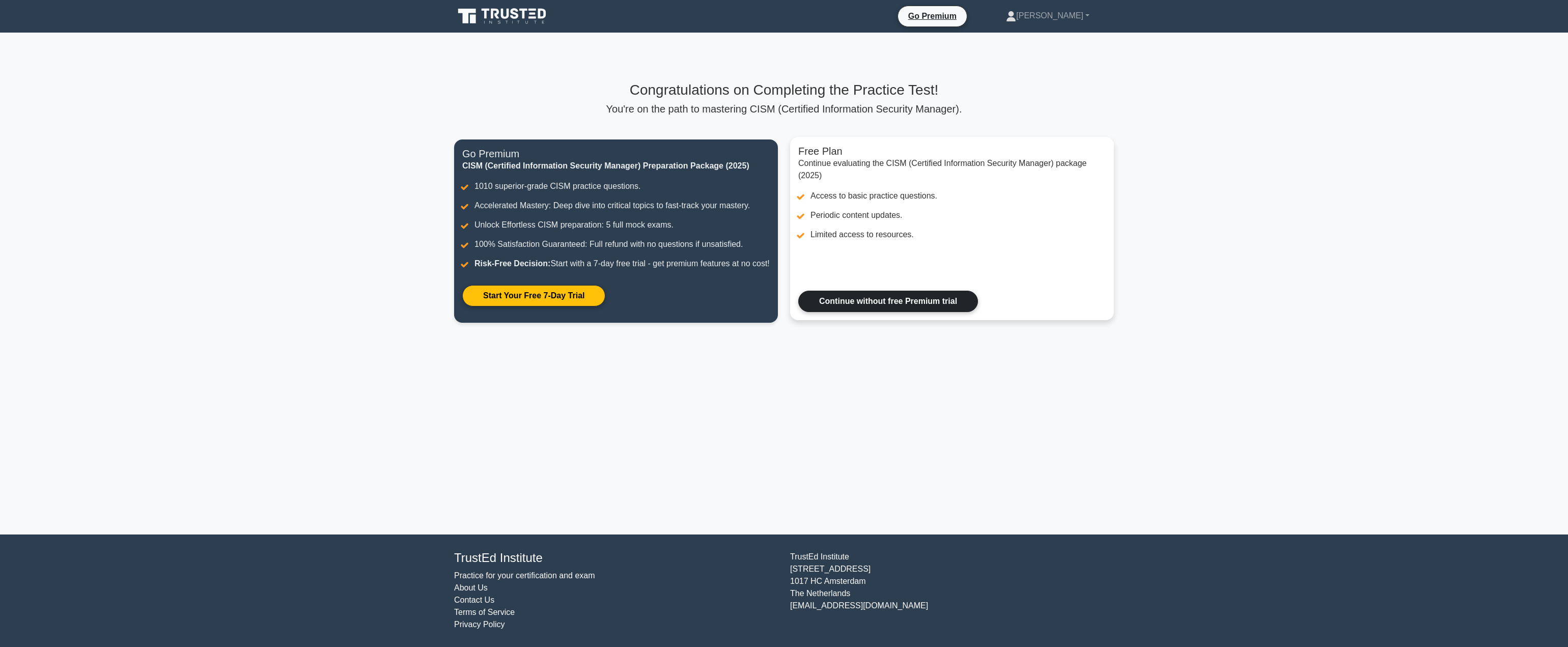
click at [880, 305] on link "Continue without free Premium trial" at bounding box center [888, 301] width 179 height 21
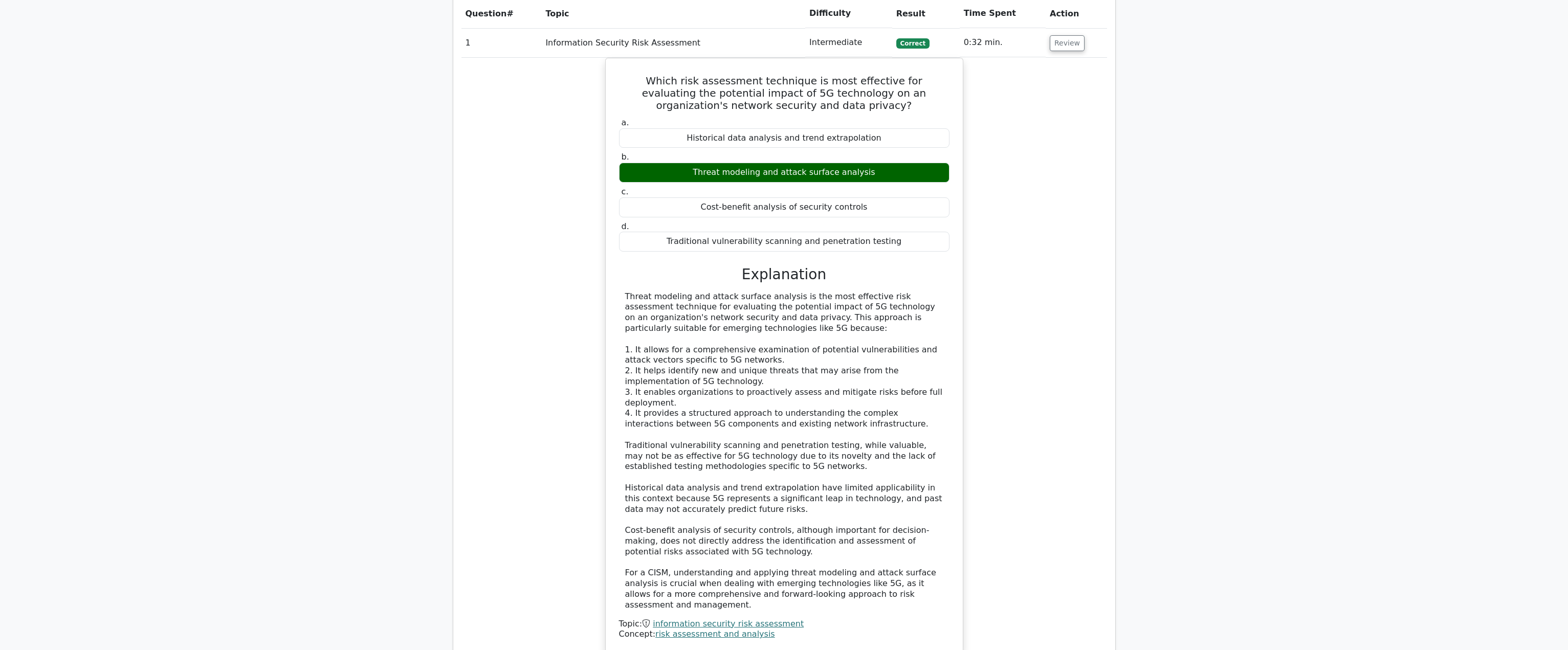
scroll to position [1176, 0]
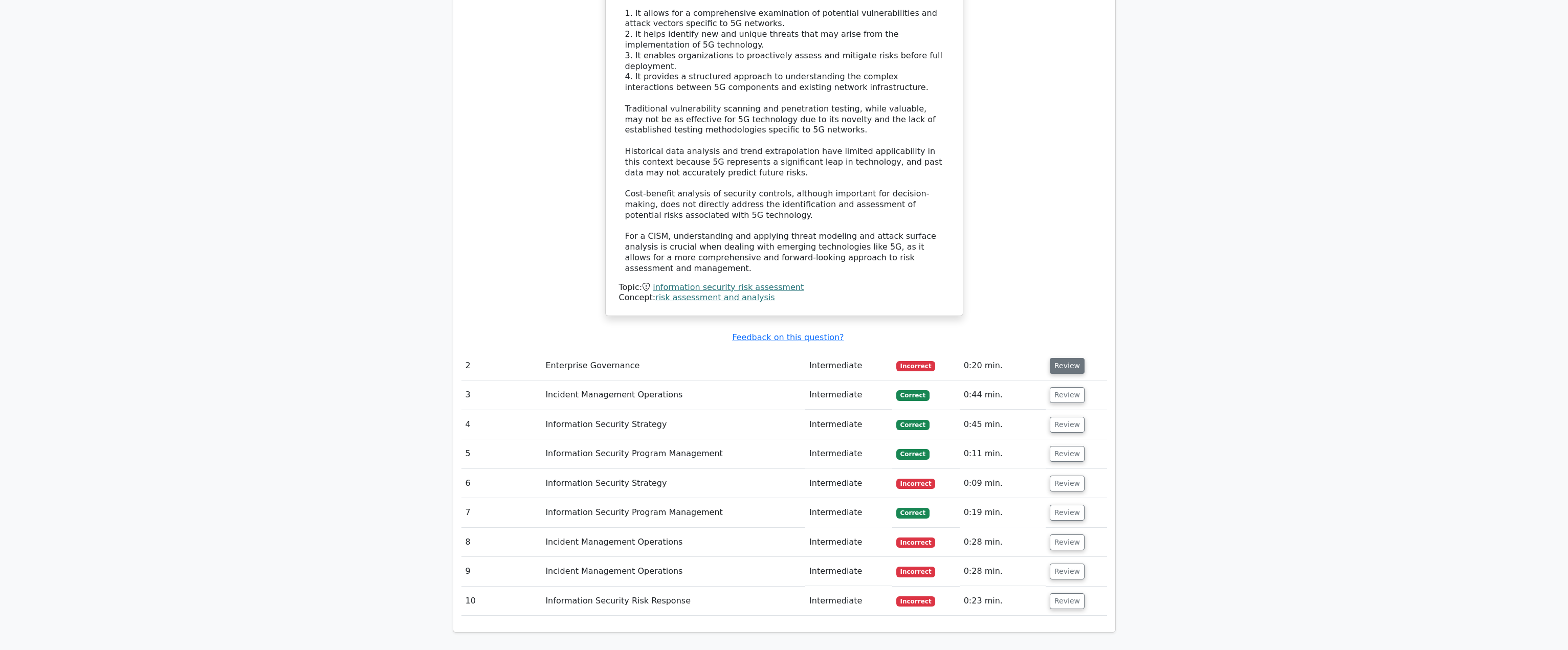
click at [1066, 358] on button "Review" at bounding box center [1067, 366] width 34 height 16
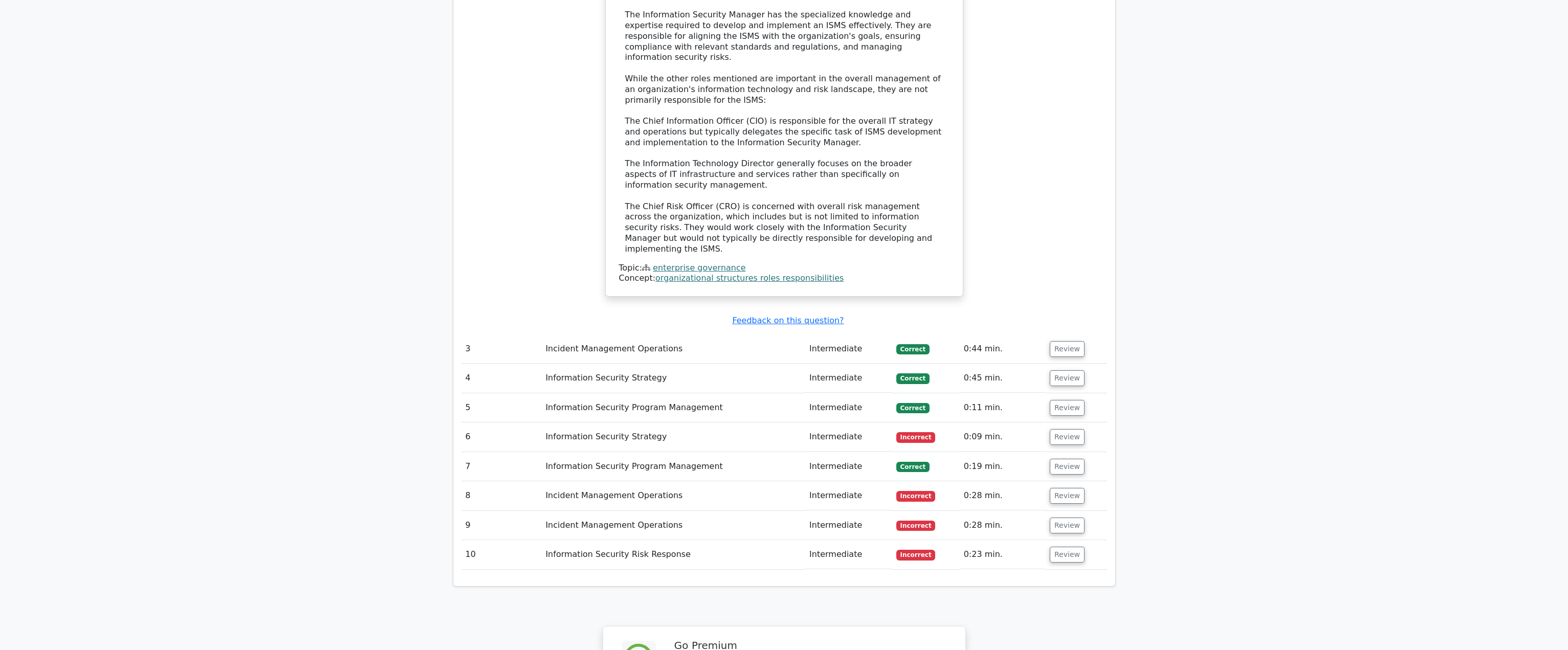
scroll to position [1892, 0]
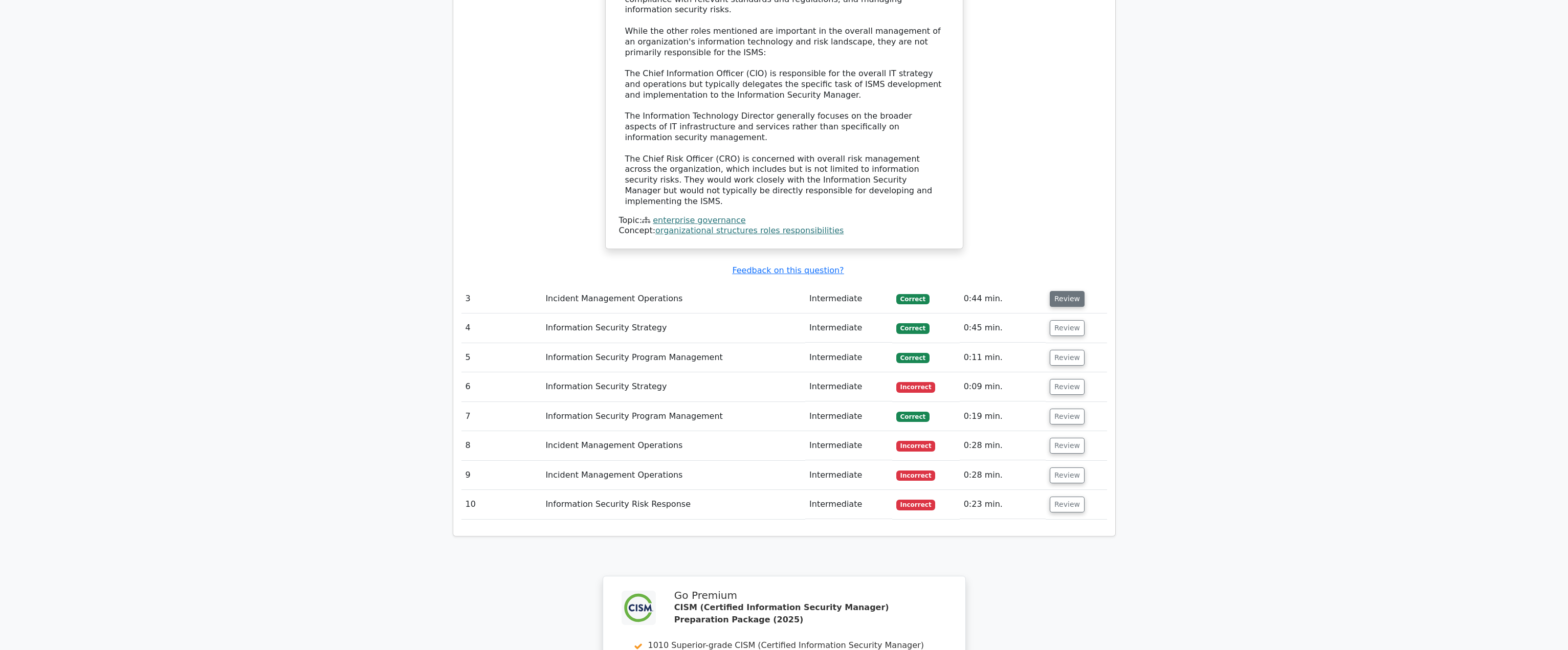
click at [1071, 291] on button "Review" at bounding box center [1067, 299] width 34 height 16
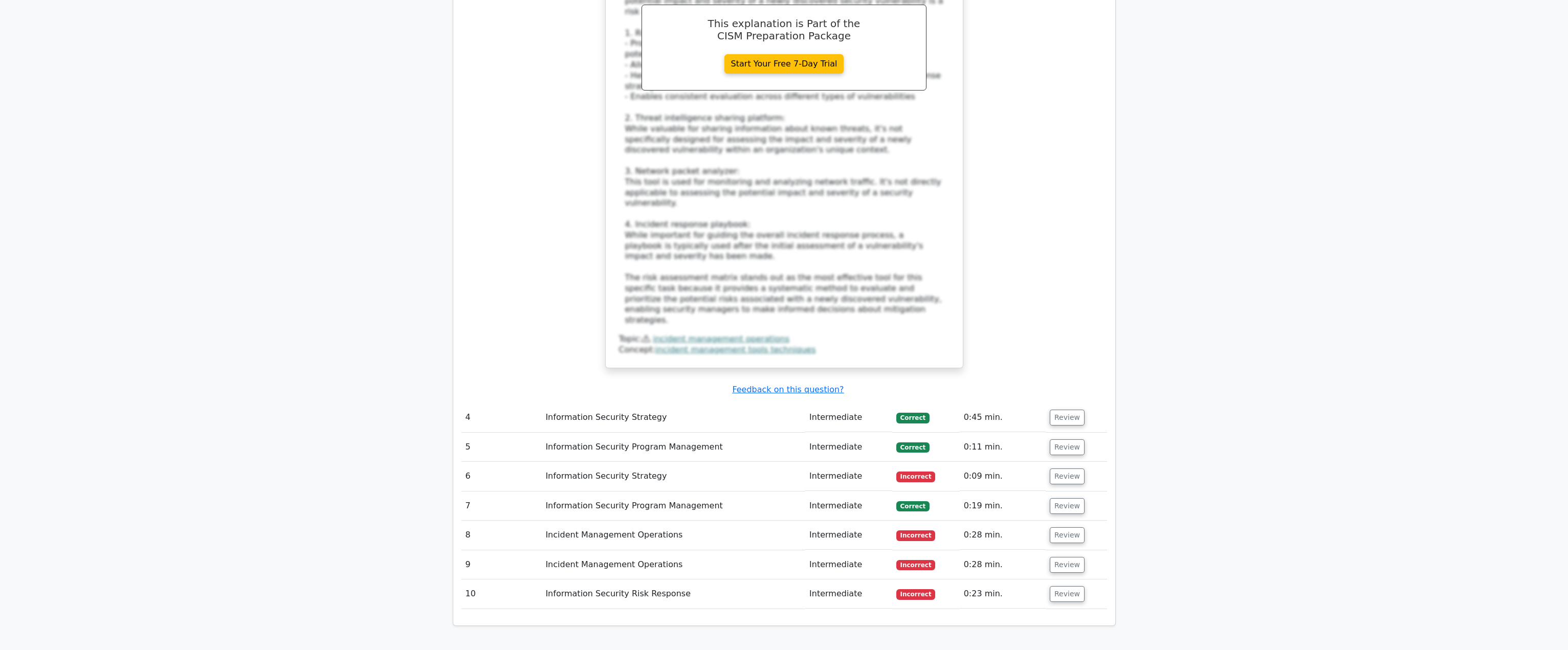
scroll to position [2454, 0]
click at [1057, 409] on button "Review" at bounding box center [1067, 417] width 34 height 16
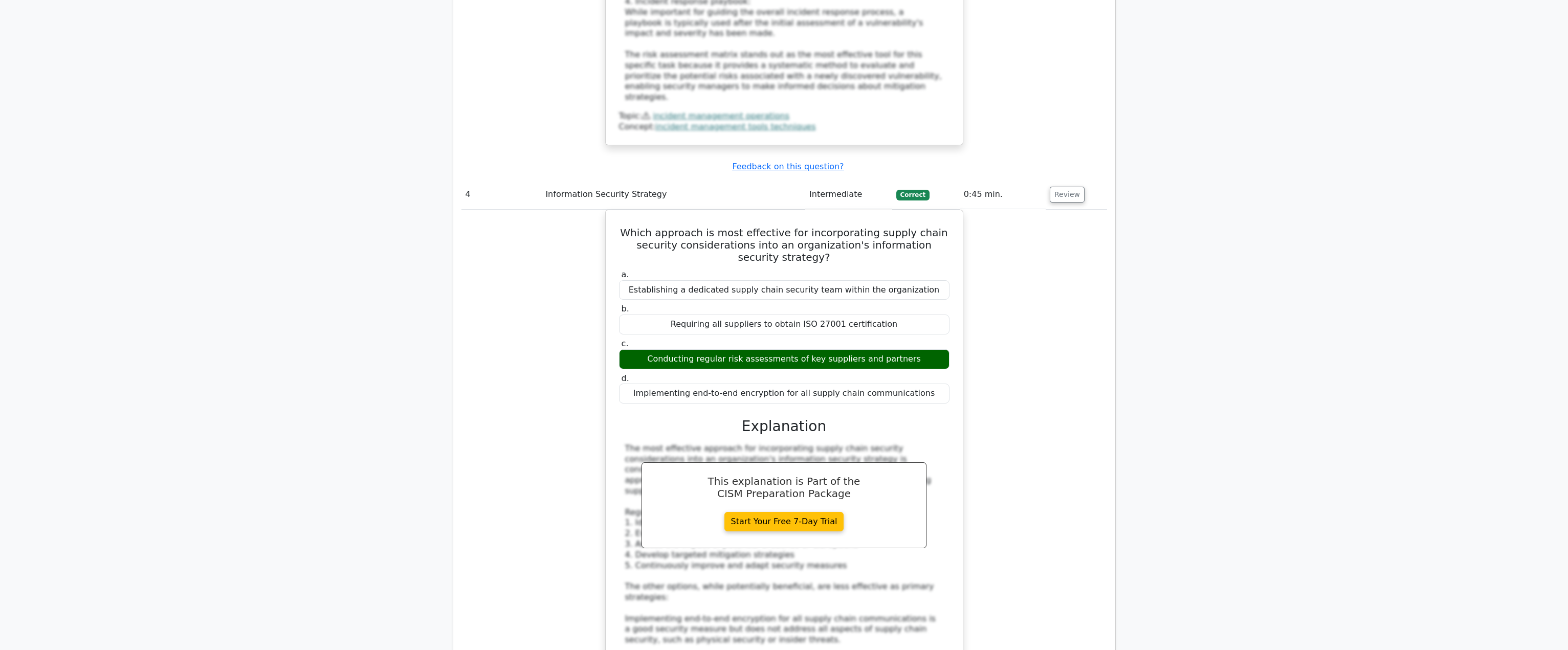
scroll to position [2506, 0]
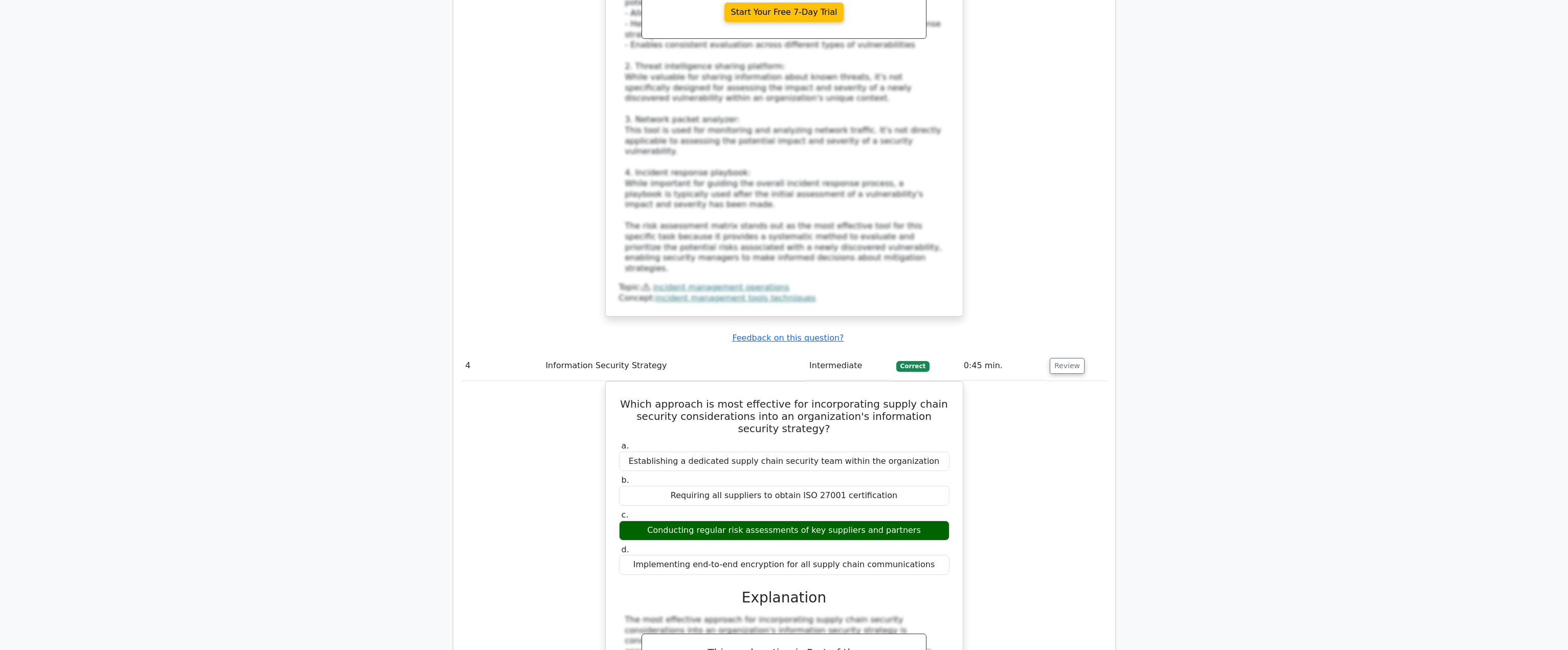
drag, startPoint x: 658, startPoint y: 271, endPoint x: 980, endPoint y: 433, distance: 360.5
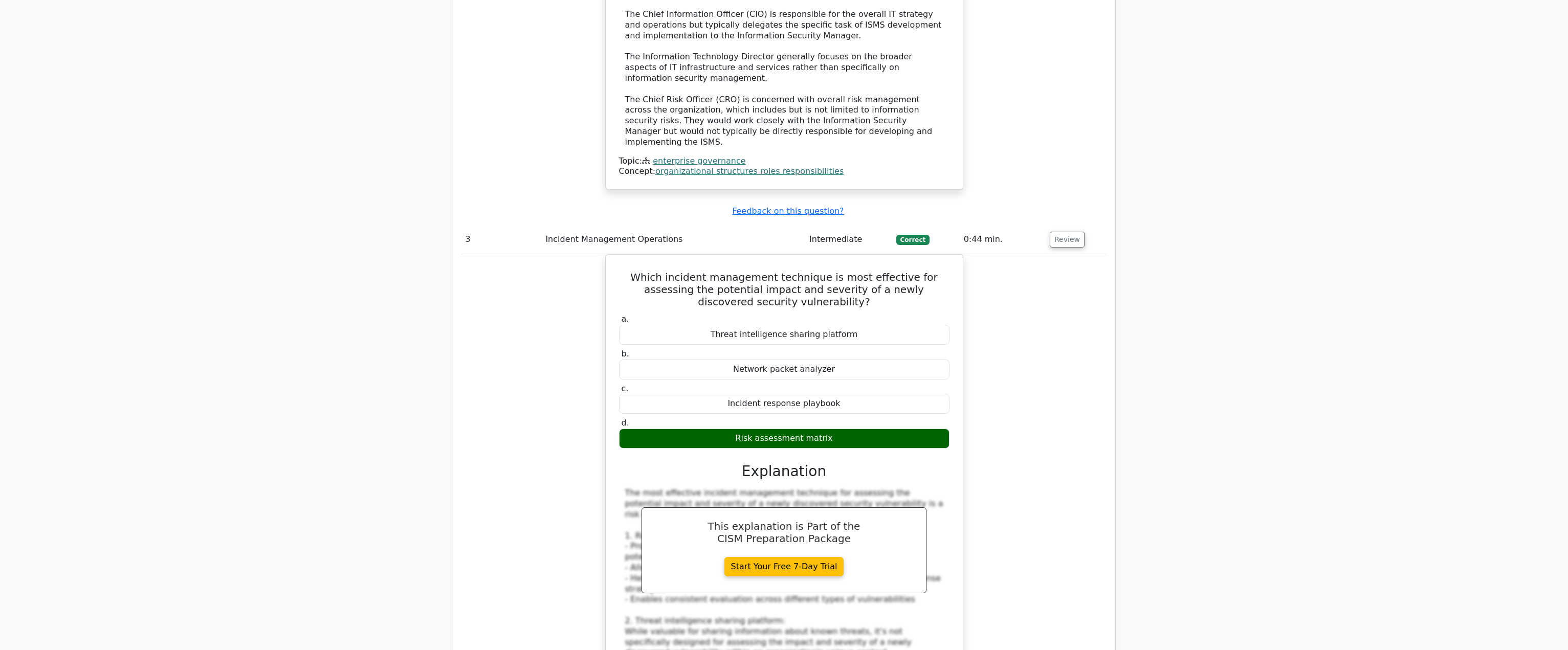
scroll to position [1943, 0]
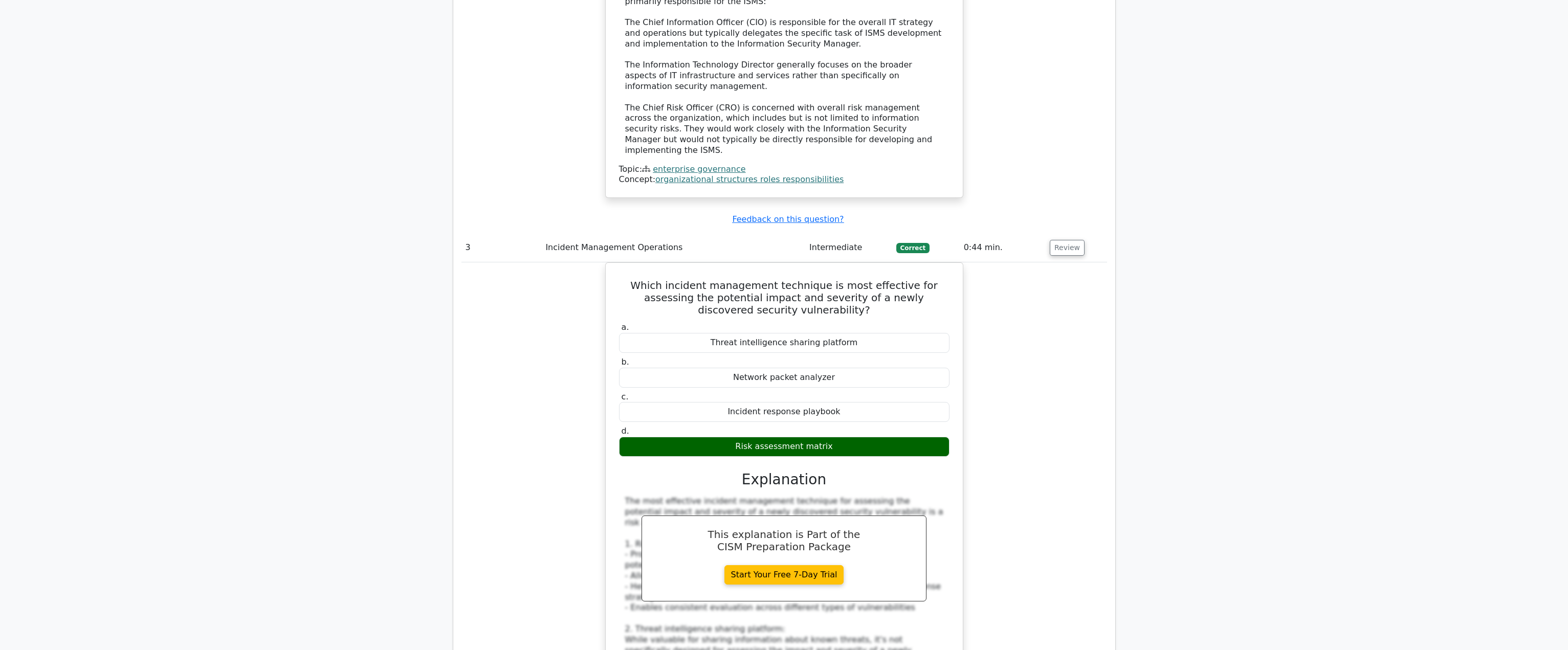
click at [1080, 366] on div "Which incident management technique is most effective for assessing the potenti…" at bounding box center [784, 576] width 646 height 629
